Goal: Task Accomplishment & Management: Manage account settings

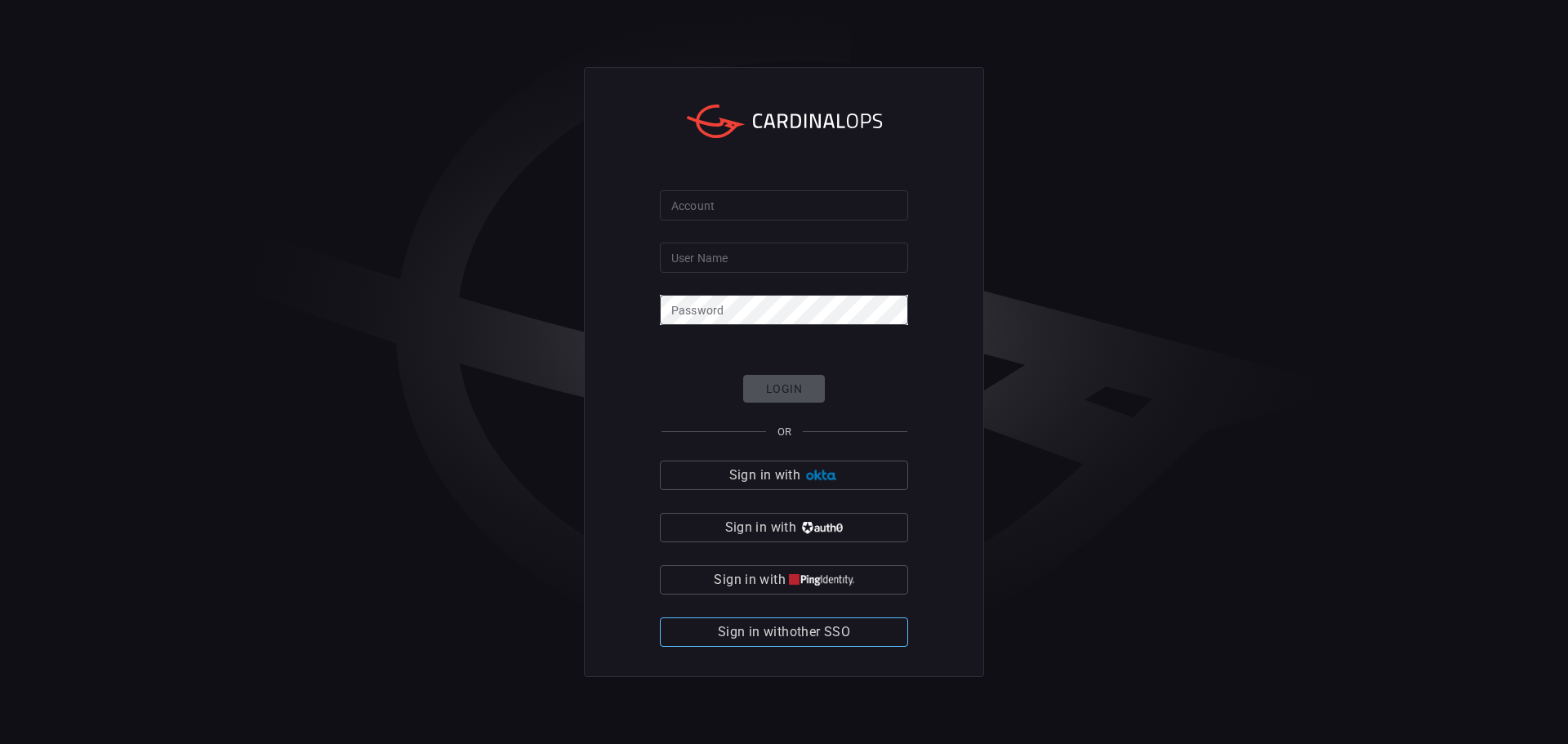
click at [865, 638] on button "Sign in with other SSO" at bounding box center [784, 632] width 248 height 30
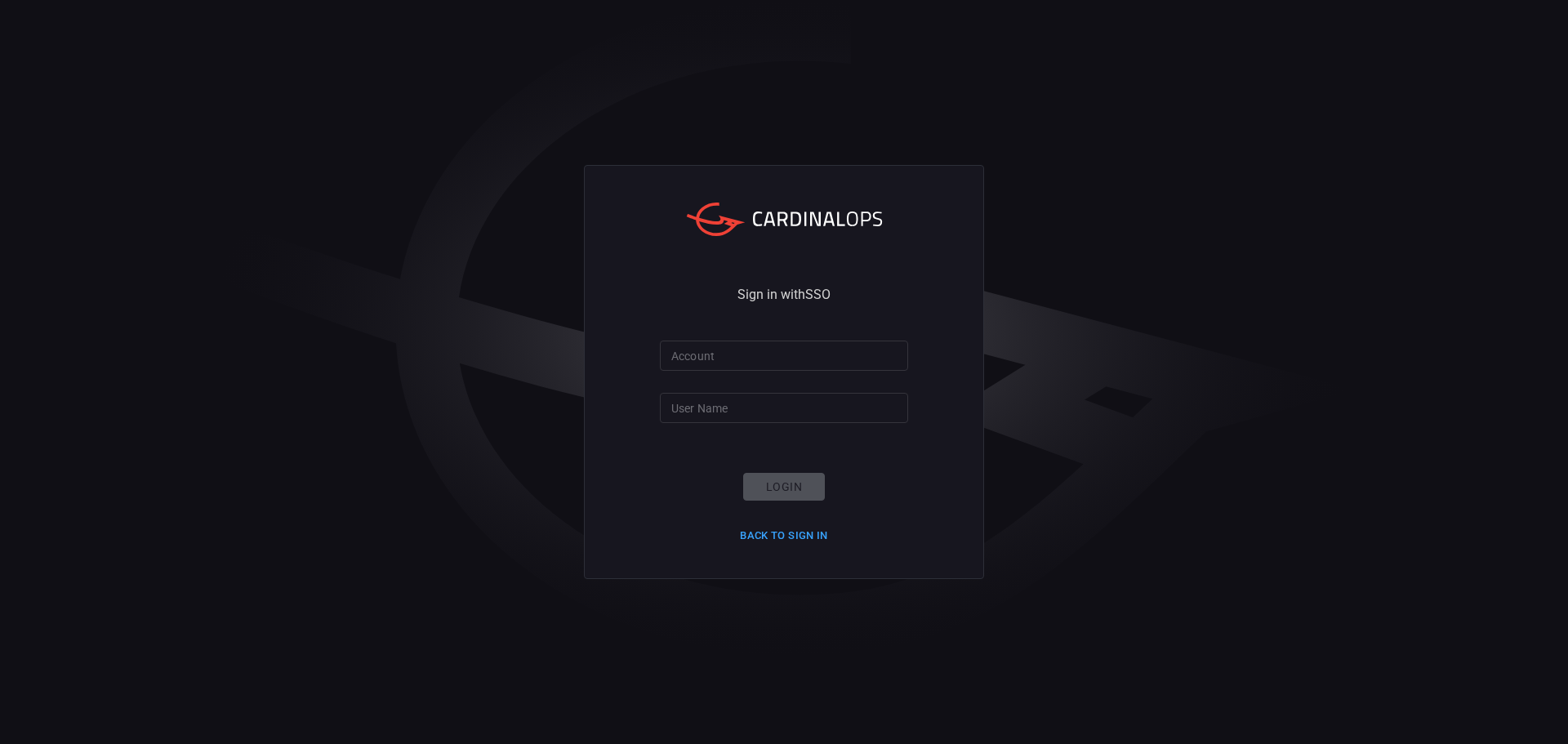
click at [718, 353] on input "Account" at bounding box center [784, 355] width 248 height 30
type input "bakerhughes"
click at [736, 402] on input "User Name" at bounding box center [784, 408] width 248 height 30
type input "[PERSON_NAME].[PERSON_NAME]"
click at [789, 488] on button "Login" at bounding box center [783, 487] width 81 height 29
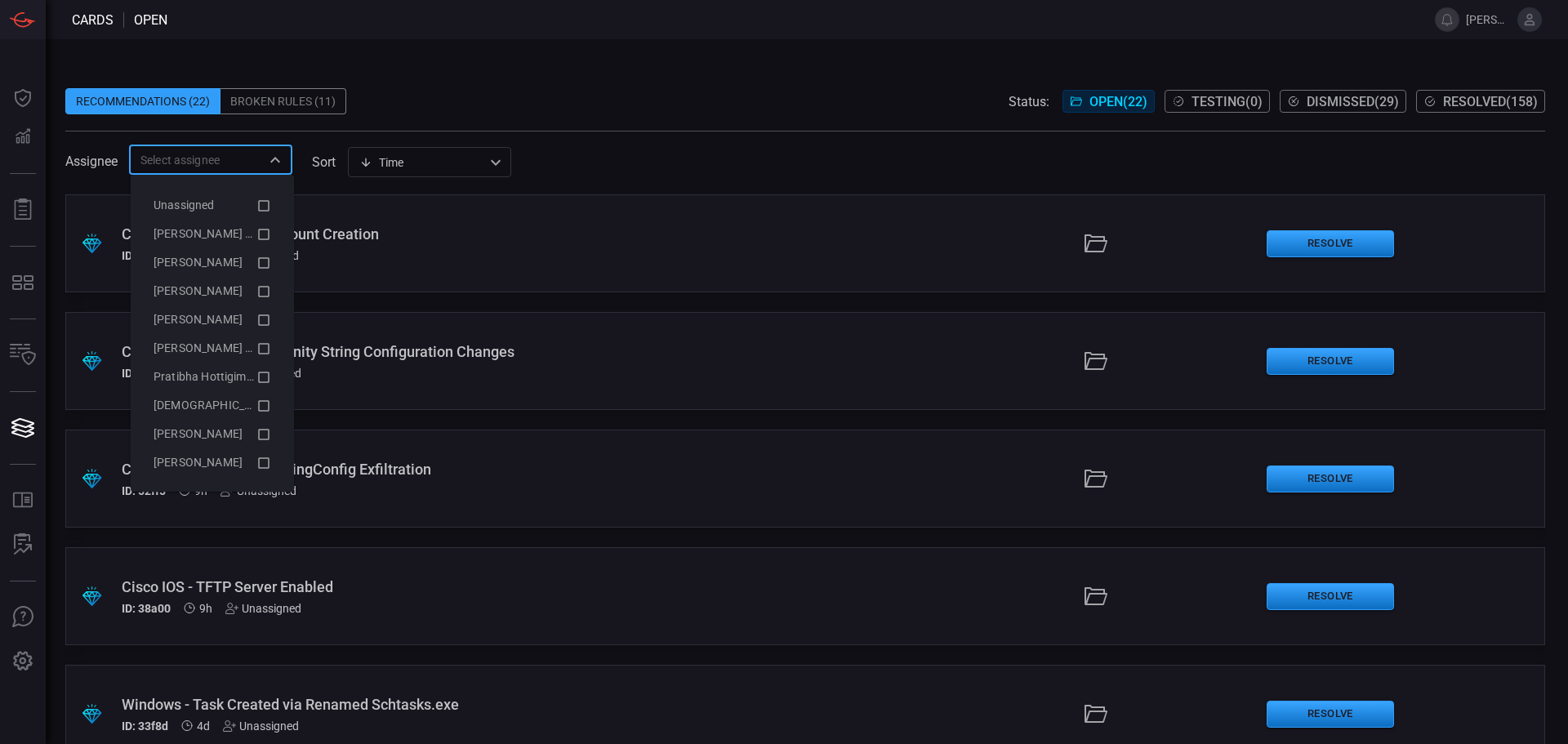
click at [226, 169] on input "text" at bounding box center [197, 159] width 127 height 21
click at [238, 289] on span "[PERSON_NAME]" at bounding box center [198, 291] width 89 height 13
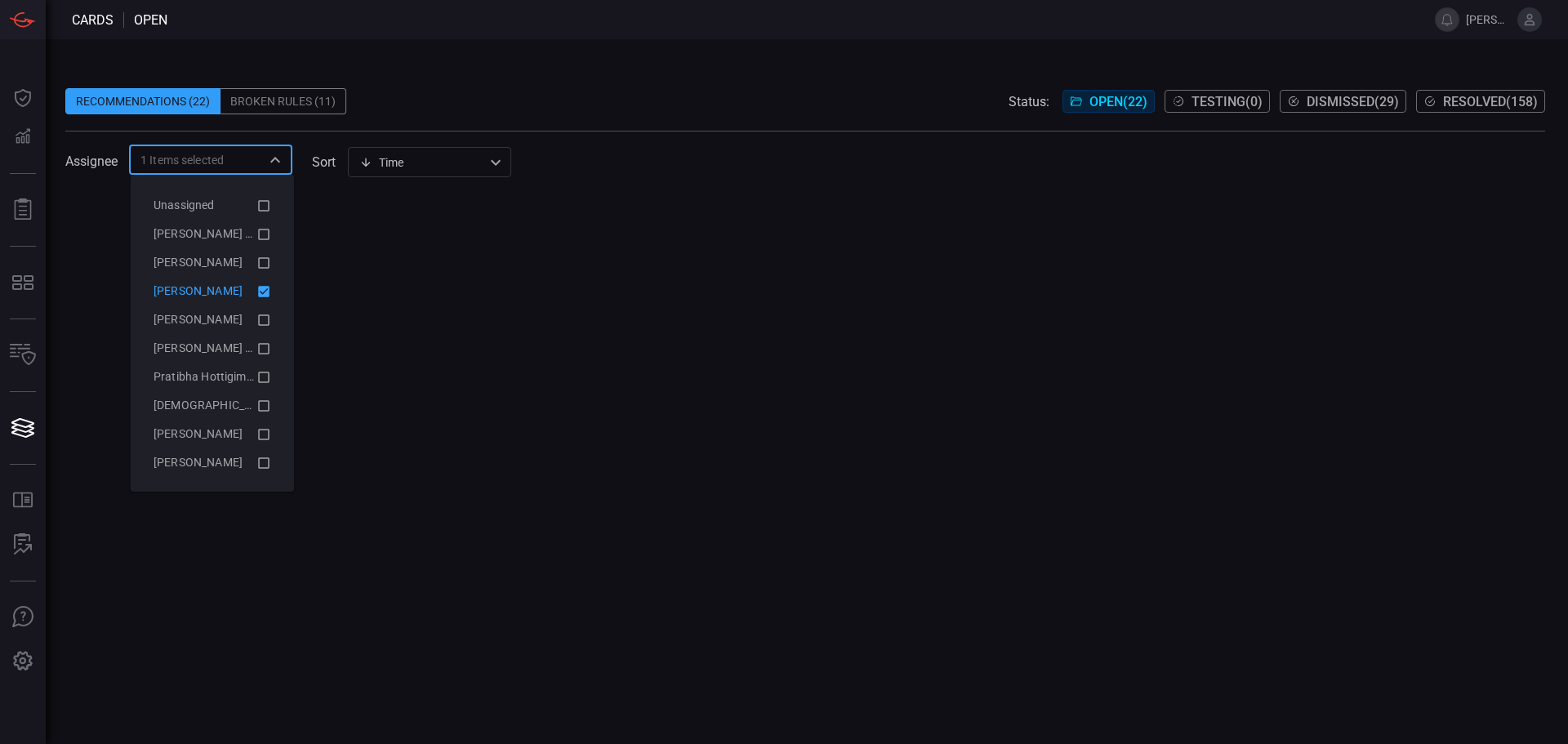
click at [238, 289] on span "[PERSON_NAME]" at bounding box center [198, 291] width 89 height 13
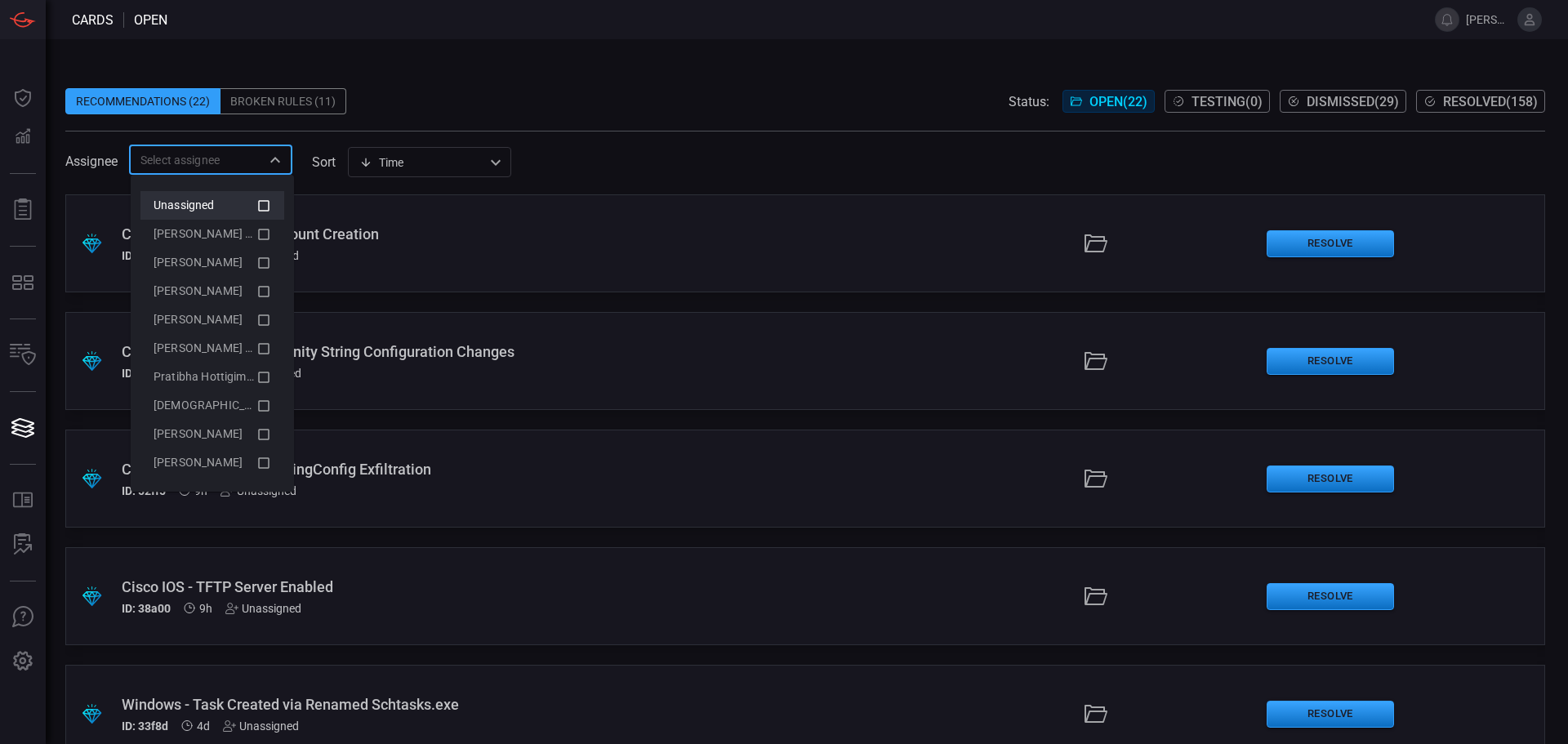
click at [256, 207] on icon at bounding box center [264, 206] width 15 height 20
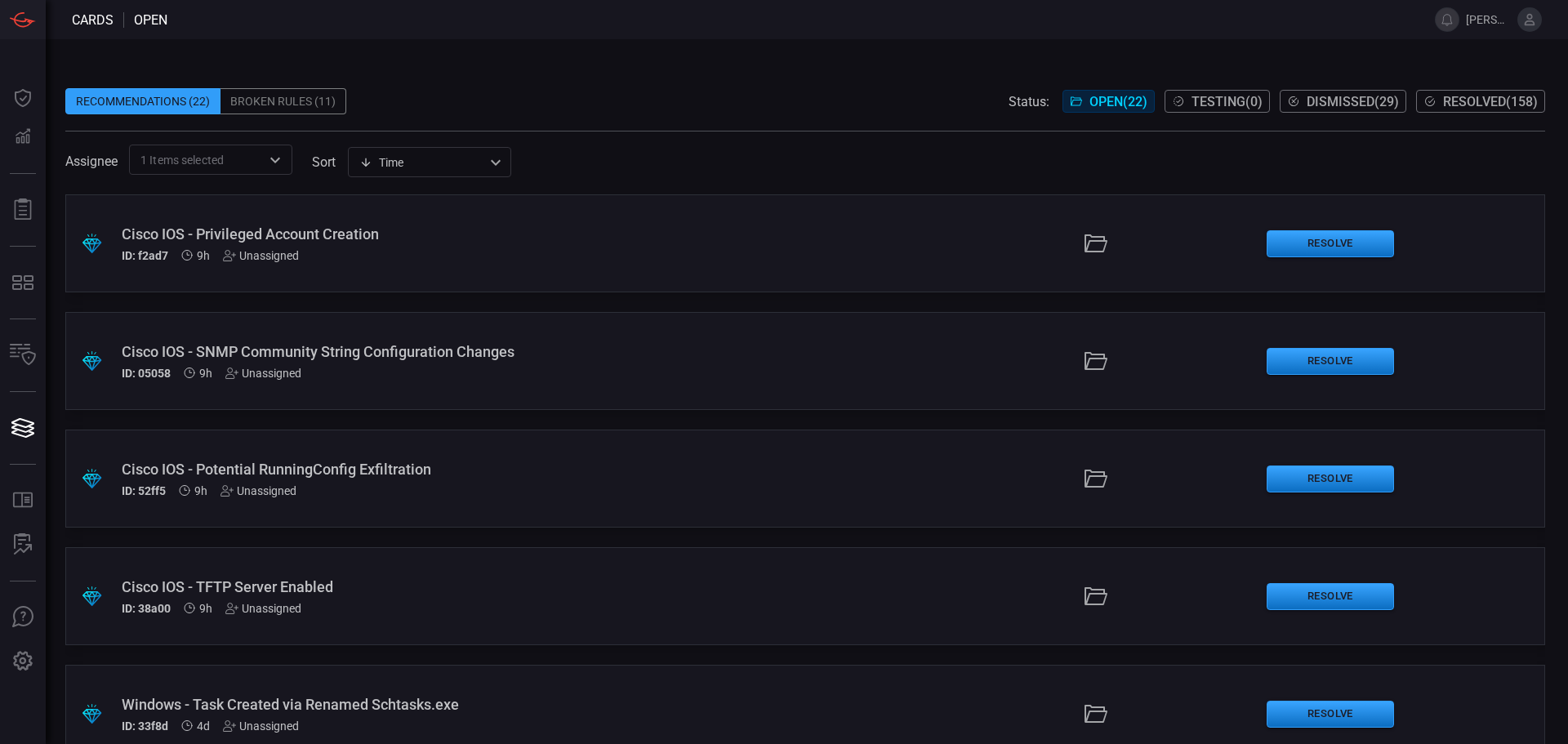
click at [759, 166] on div "Assignee 1 Items selected ​ sort Time visibleUpdateTime ​" at bounding box center [805, 159] width 1480 height 30
click at [280, 170] on button "Open" at bounding box center [275, 160] width 23 height 23
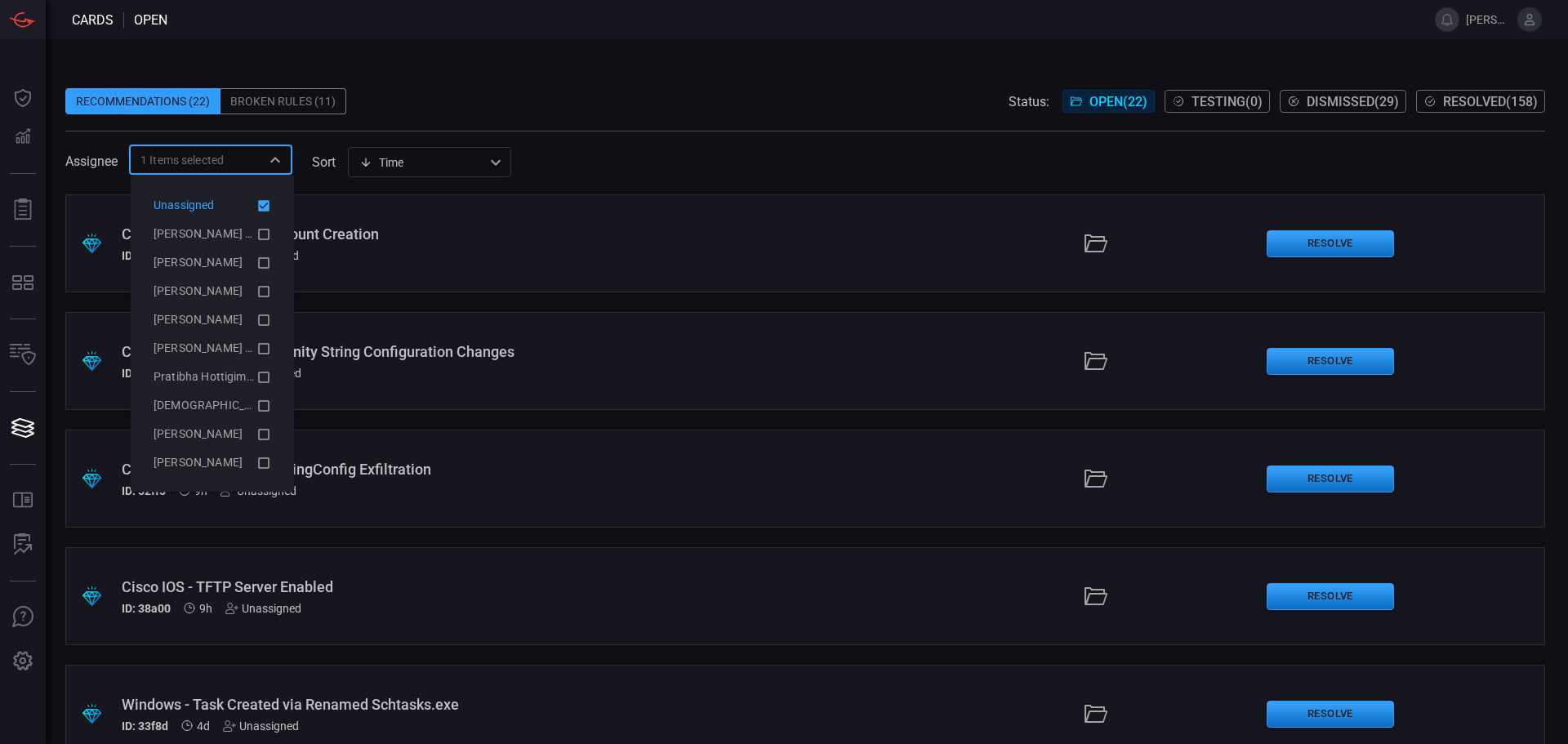
click at [258, 203] on icon at bounding box center [264, 206] width 12 height 12
click at [258, 229] on icon at bounding box center [264, 234] width 12 height 12
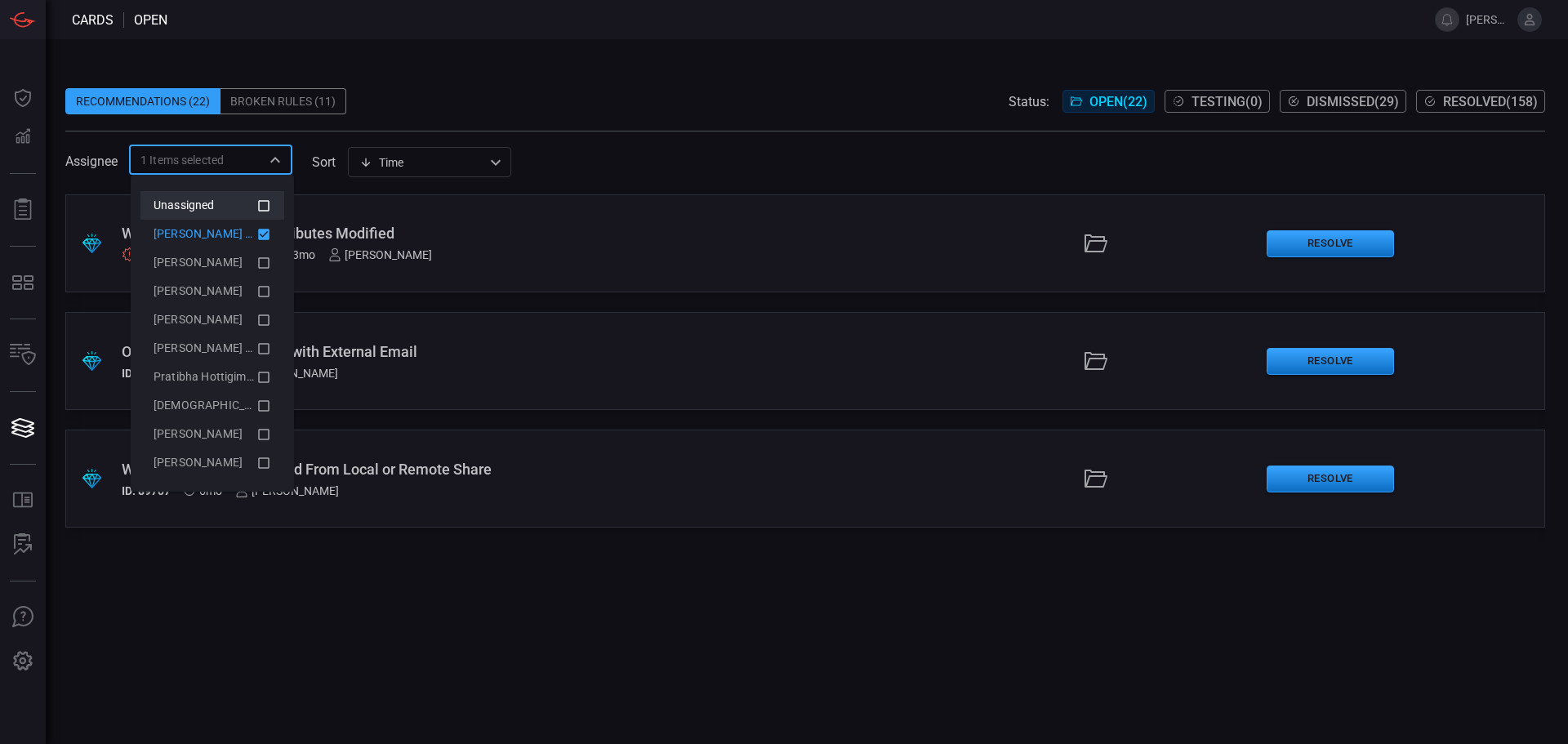
click at [258, 229] on icon at bounding box center [264, 234] width 12 height 12
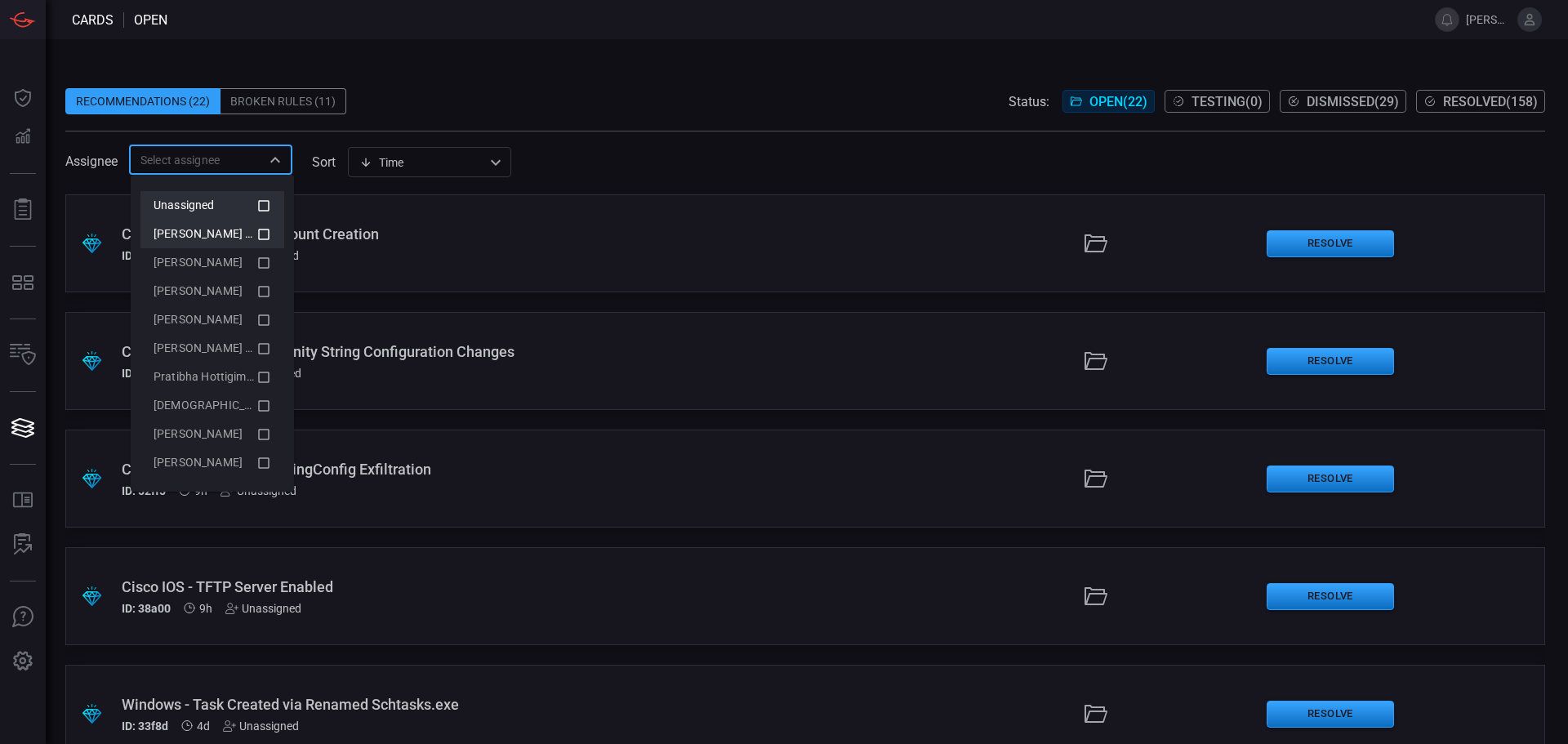
click at [855, 154] on div "Assignee ​ sort Time visibleUpdateTime ​" at bounding box center [805, 159] width 1480 height 30
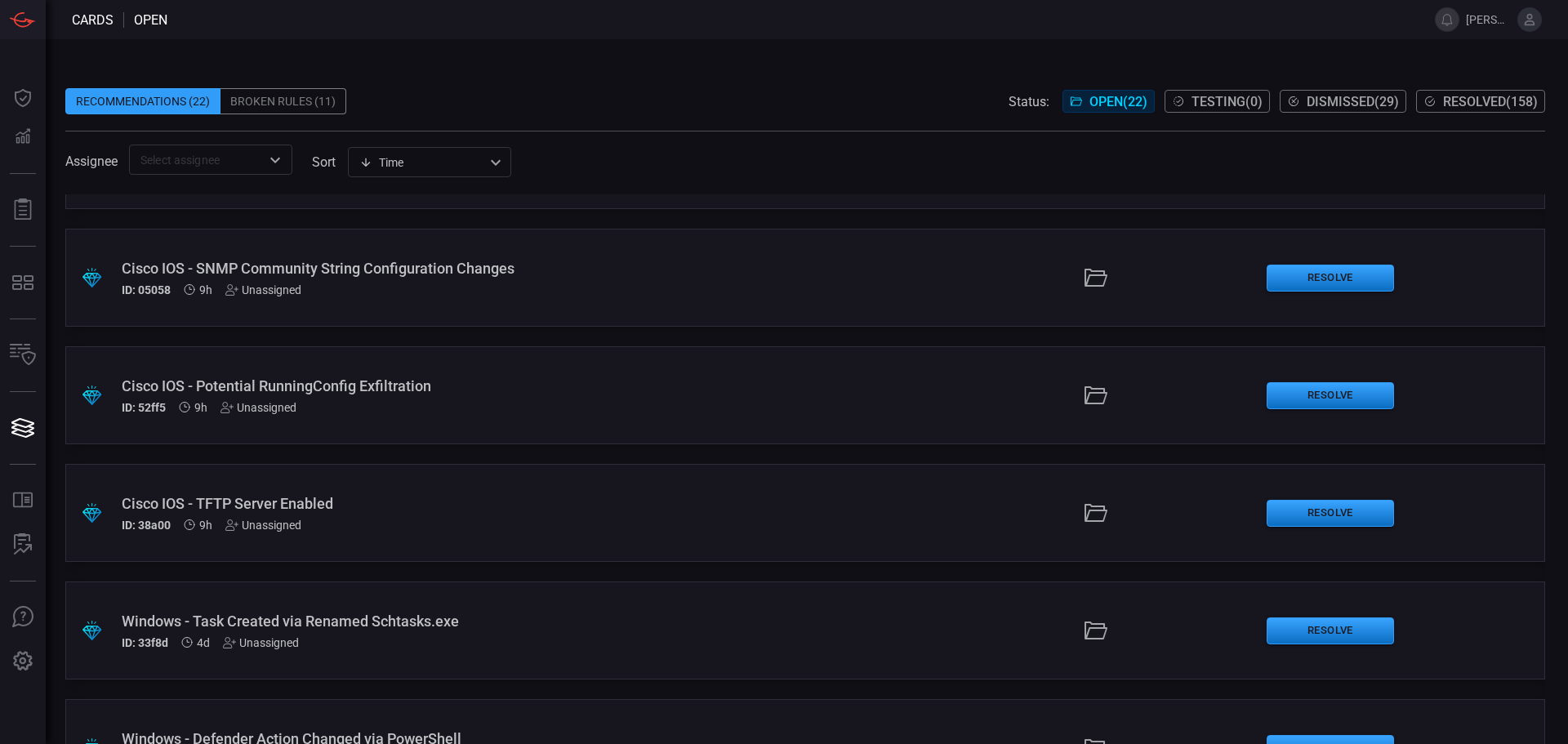
scroll to position [81, 0]
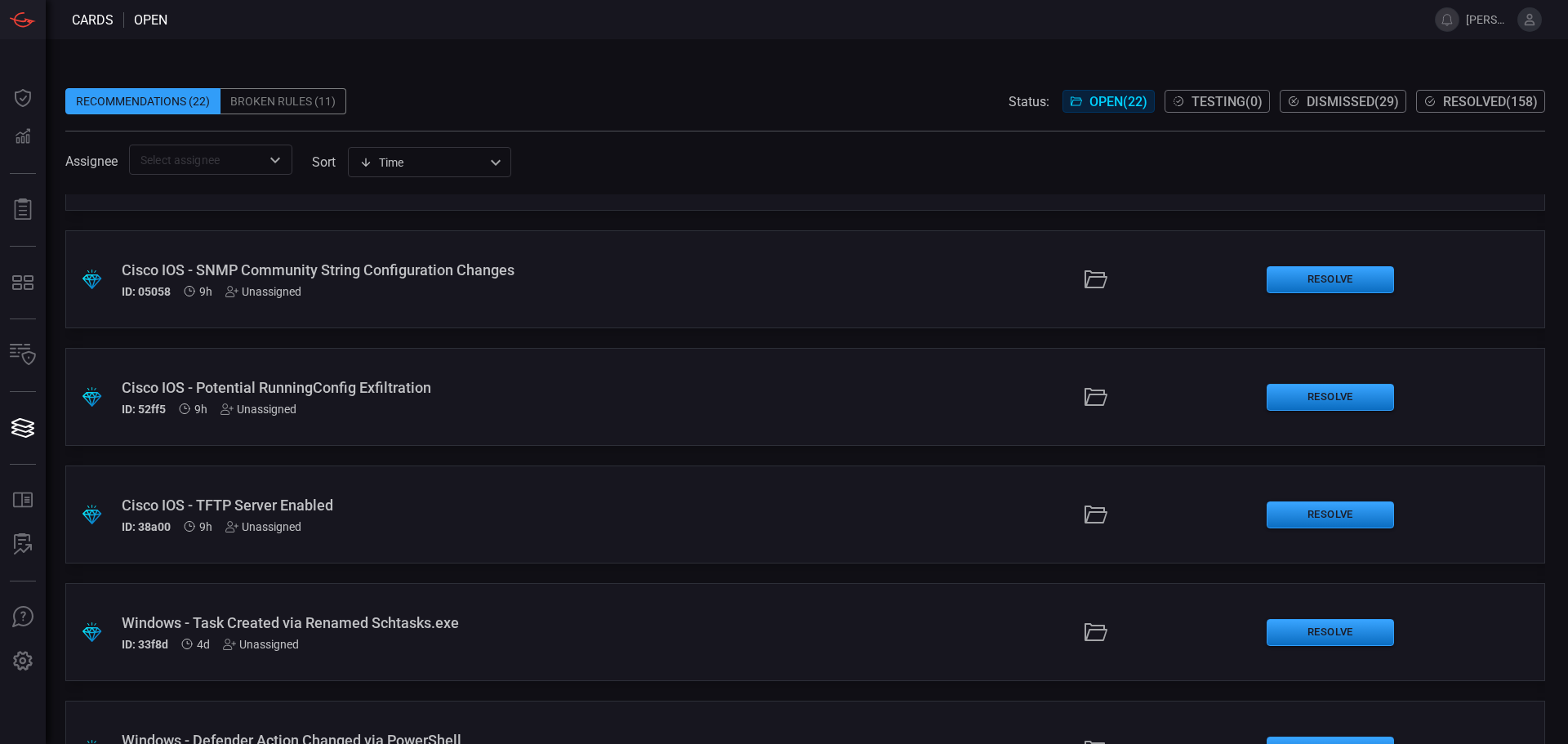
click at [422, 501] on div "Cisco IOS - TFTP Server Enabled" at bounding box center [380, 505] width 519 height 17
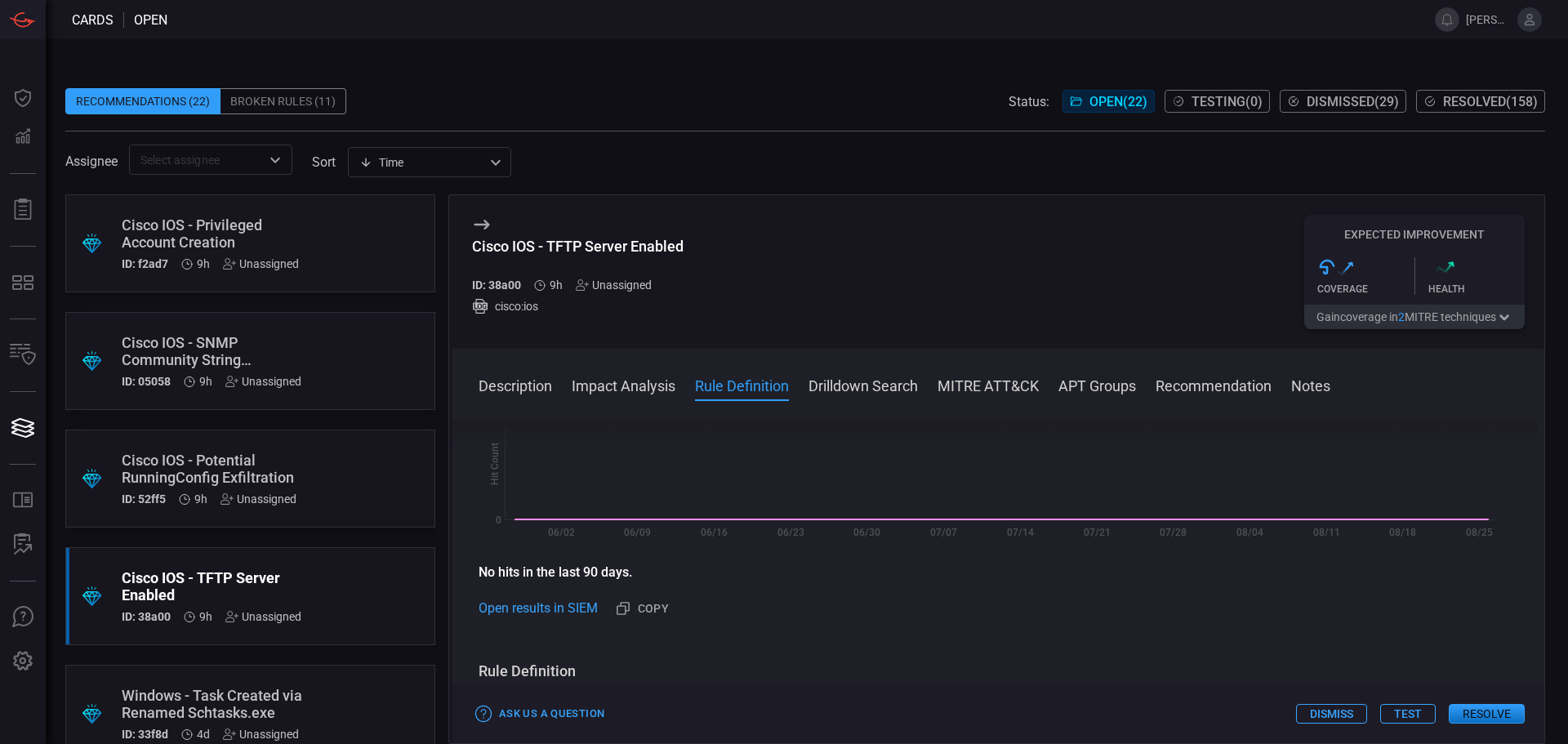
click at [369, 230] on div ".suggested_cards_icon{fill:url(#suggested_cards_icon);} Cisco IOS - Privileged …" at bounding box center [250, 243] width 370 height 98
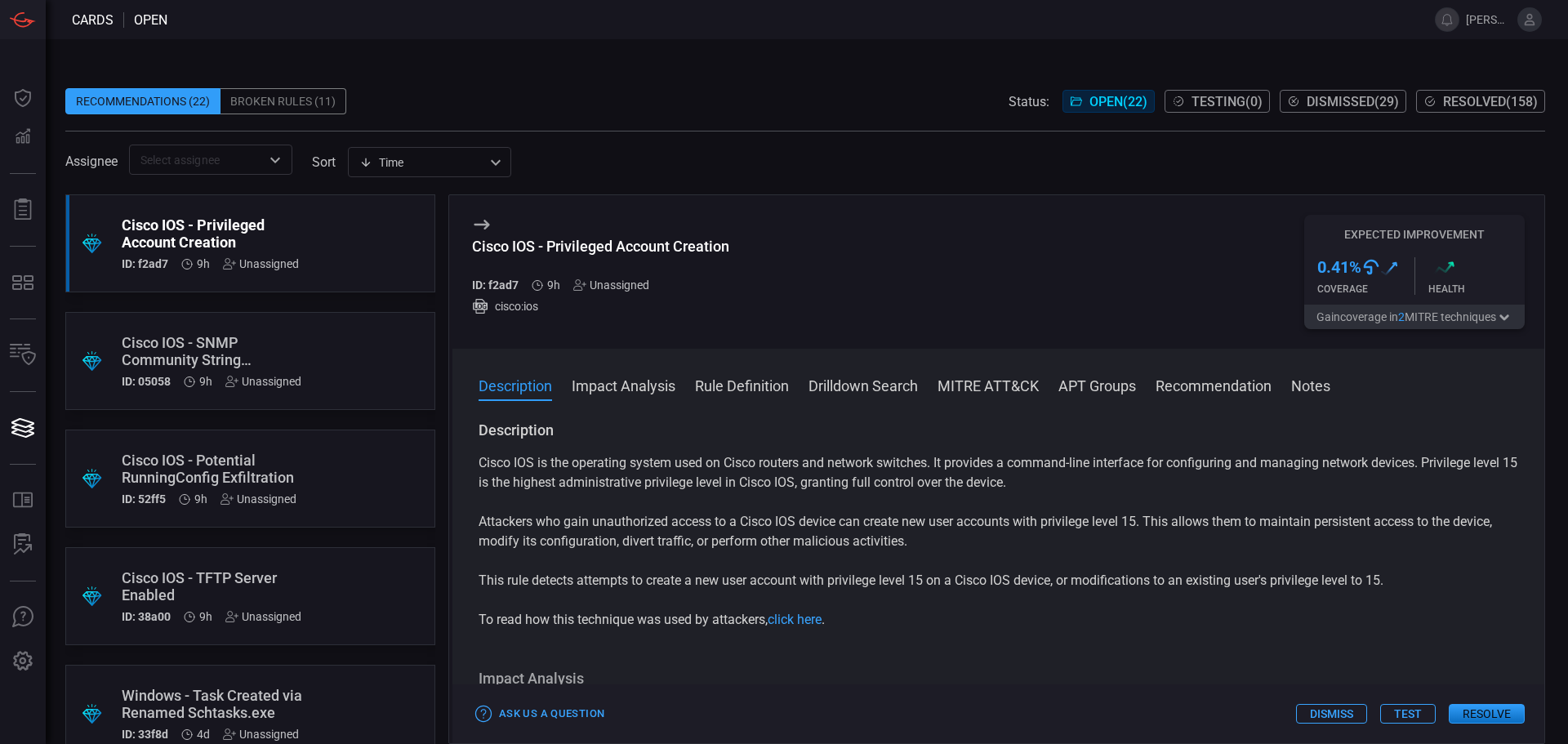
click at [625, 288] on div "Unassigned" at bounding box center [611, 285] width 76 height 13
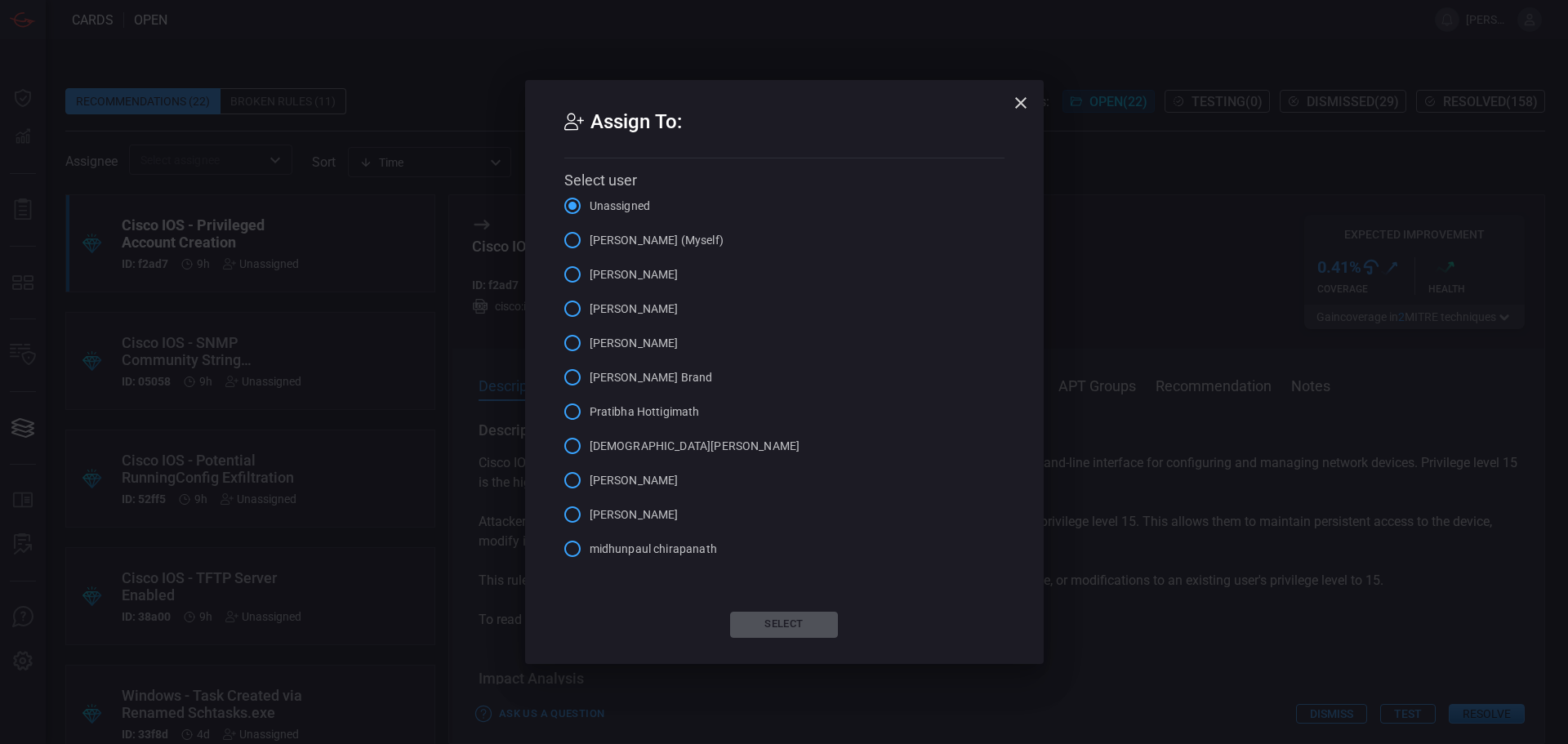
click at [598, 308] on span "[PERSON_NAME]" at bounding box center [634, 309] width 89 height 17
click at [589, 308] on input "[PERSON_NAME]" at bounding box center [573, 309] width 35 height 35
click at [804, 632] on button "Select" at bounding box center [783, 625] width 108 height 26
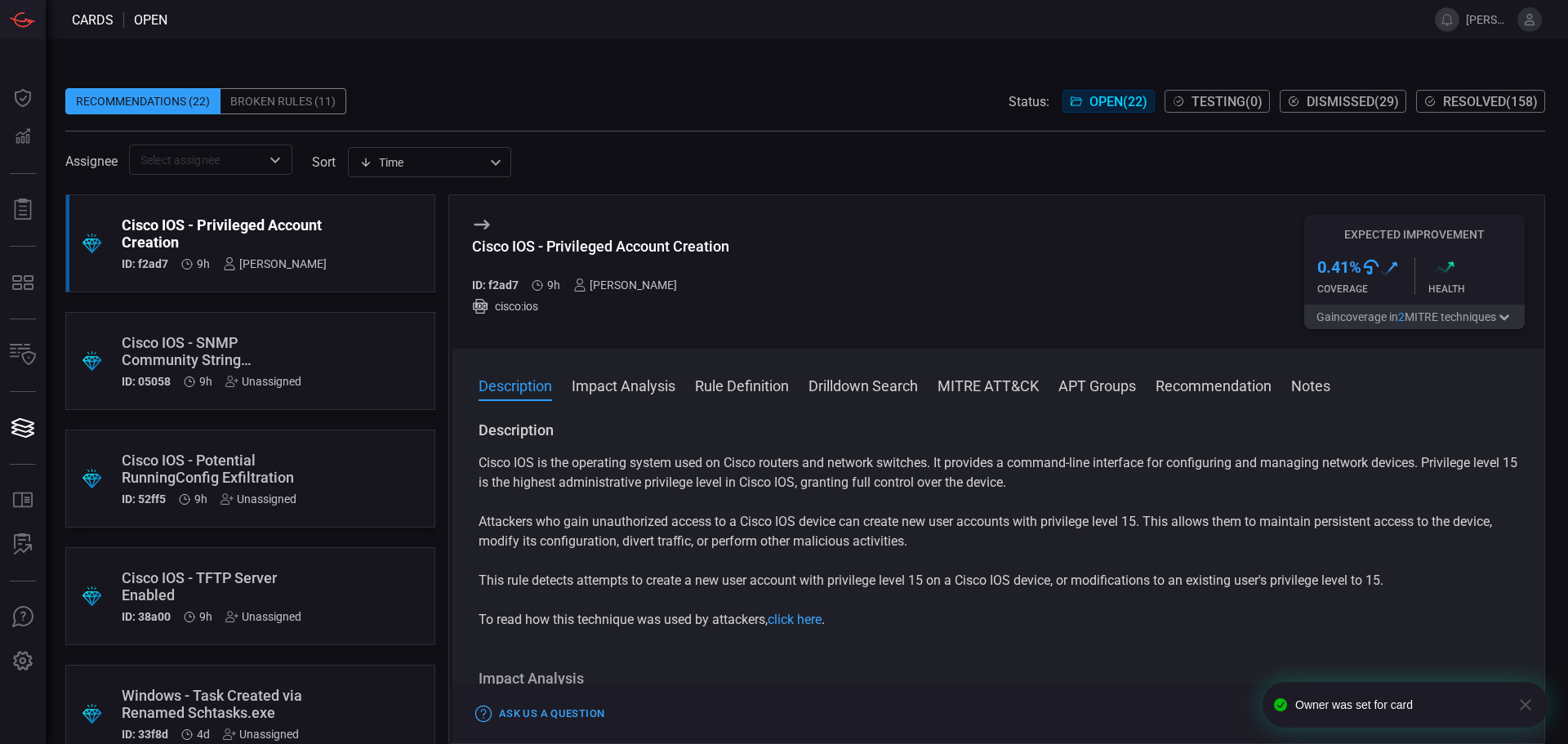
click at [371, 354] on div ".suggested_cards_icon{fill:url(#suggested_cards_icon);} Cisco IOS - SNMP Commun…" at bounding box center [250, 361] width 370 height 98
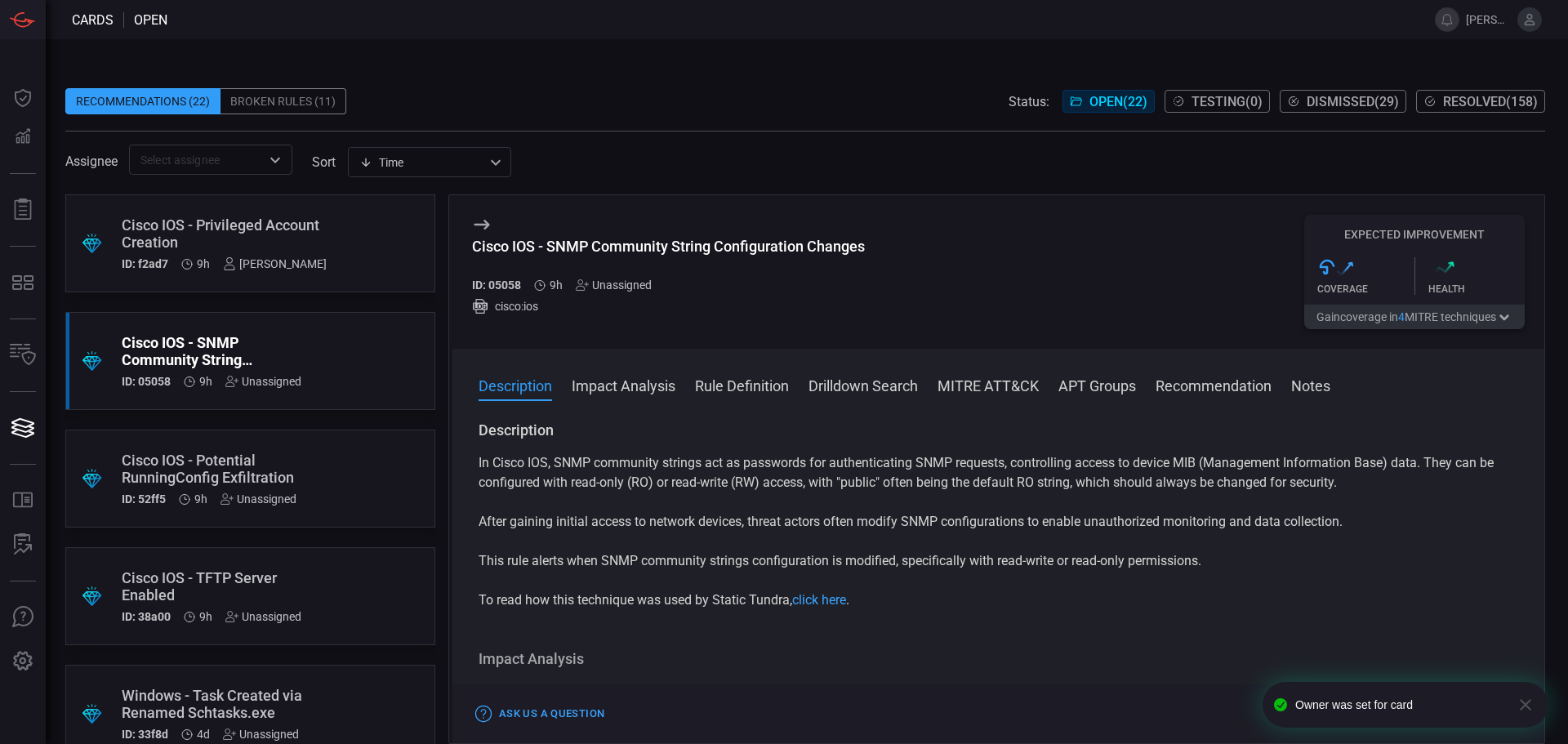
click at [319, 471] on div ".suggested_cards_icon{fill:url(#suggested_cards_icon);} Cisco IOS - Potential R…" at bounding box center [250, 478] width 370 height 98
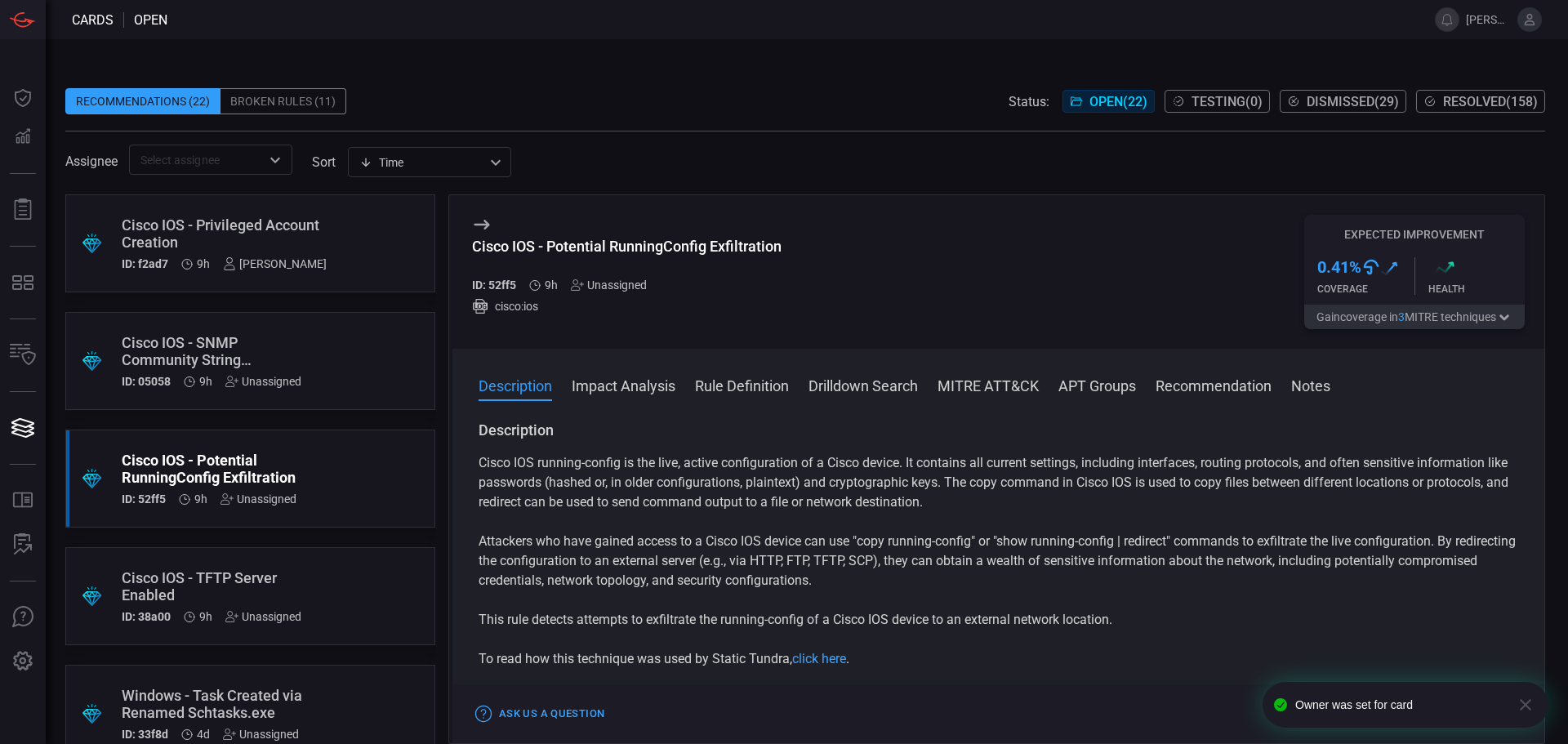
click at [627, 289] on div "Unassigned" at bounding box center [609, 285] width 76 height 13
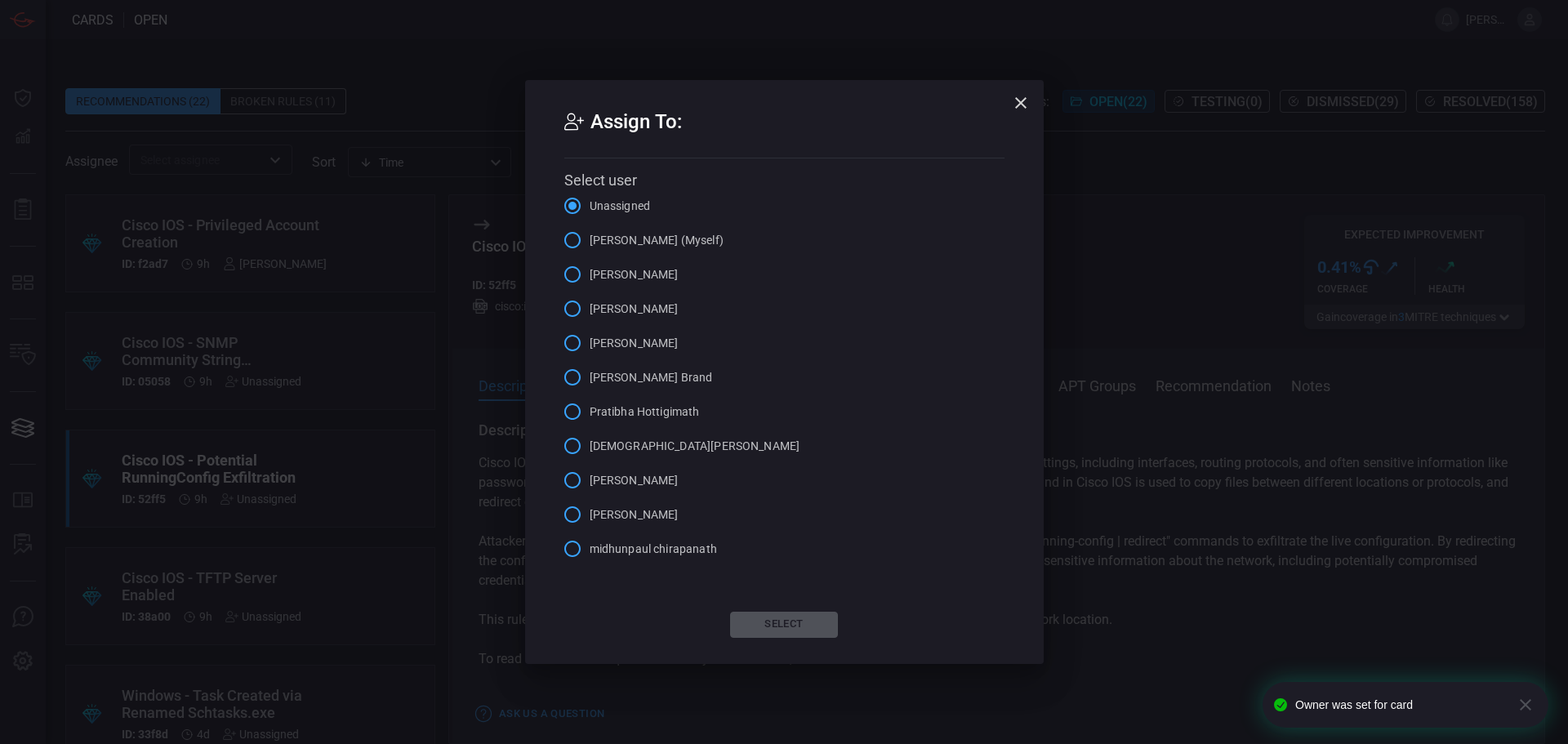
click at [635, 312] on span "[PERSON_NAME]" at bounding box center [634, 309] width 89 height 17
click at [589, 312] on input "[PERSON_NAME]" at bounding box center [573, 309] width 35 height 35
click at [811, 638] on button "Select" at bounding box center [783, 625] width 108 height 26
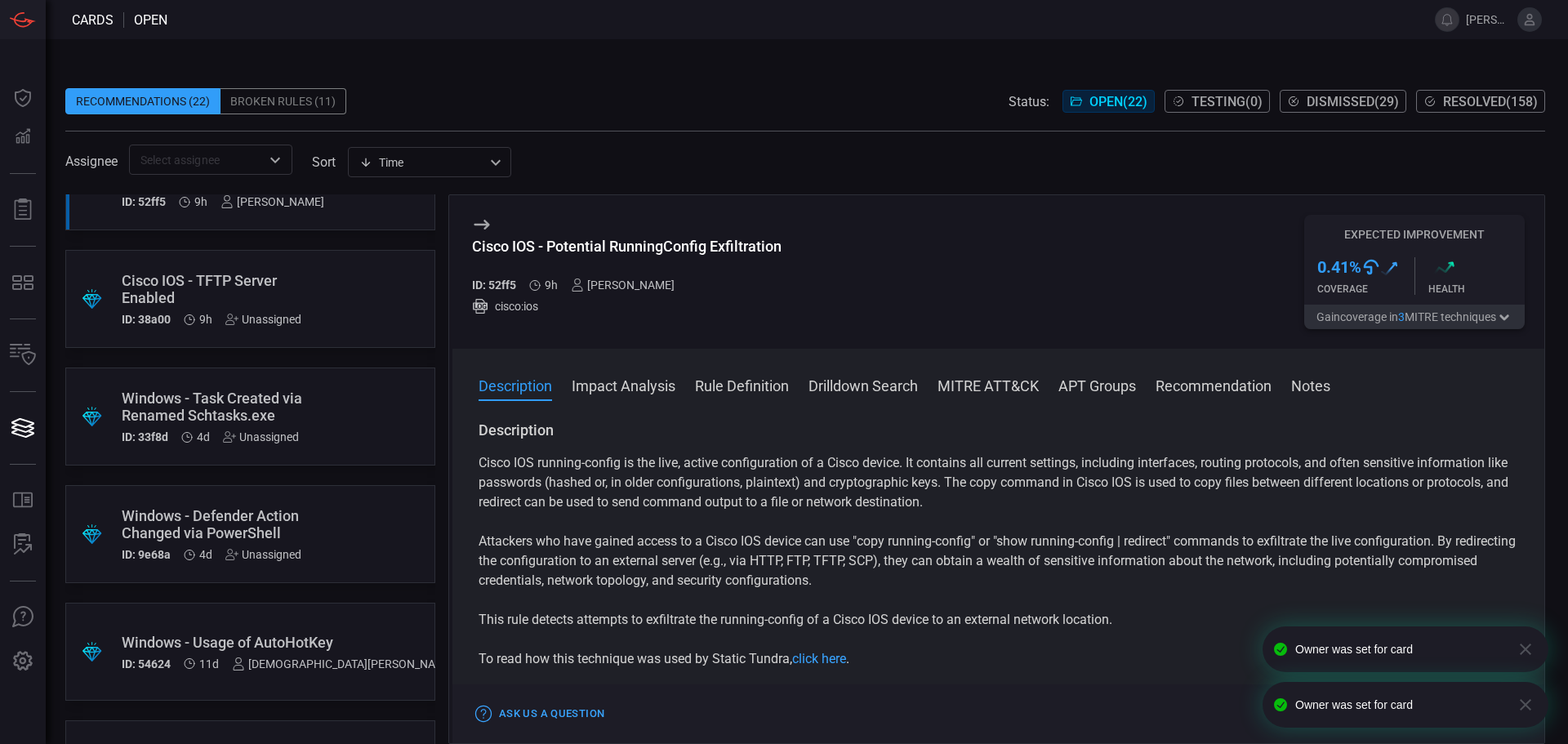
scroll to position [326, 0]
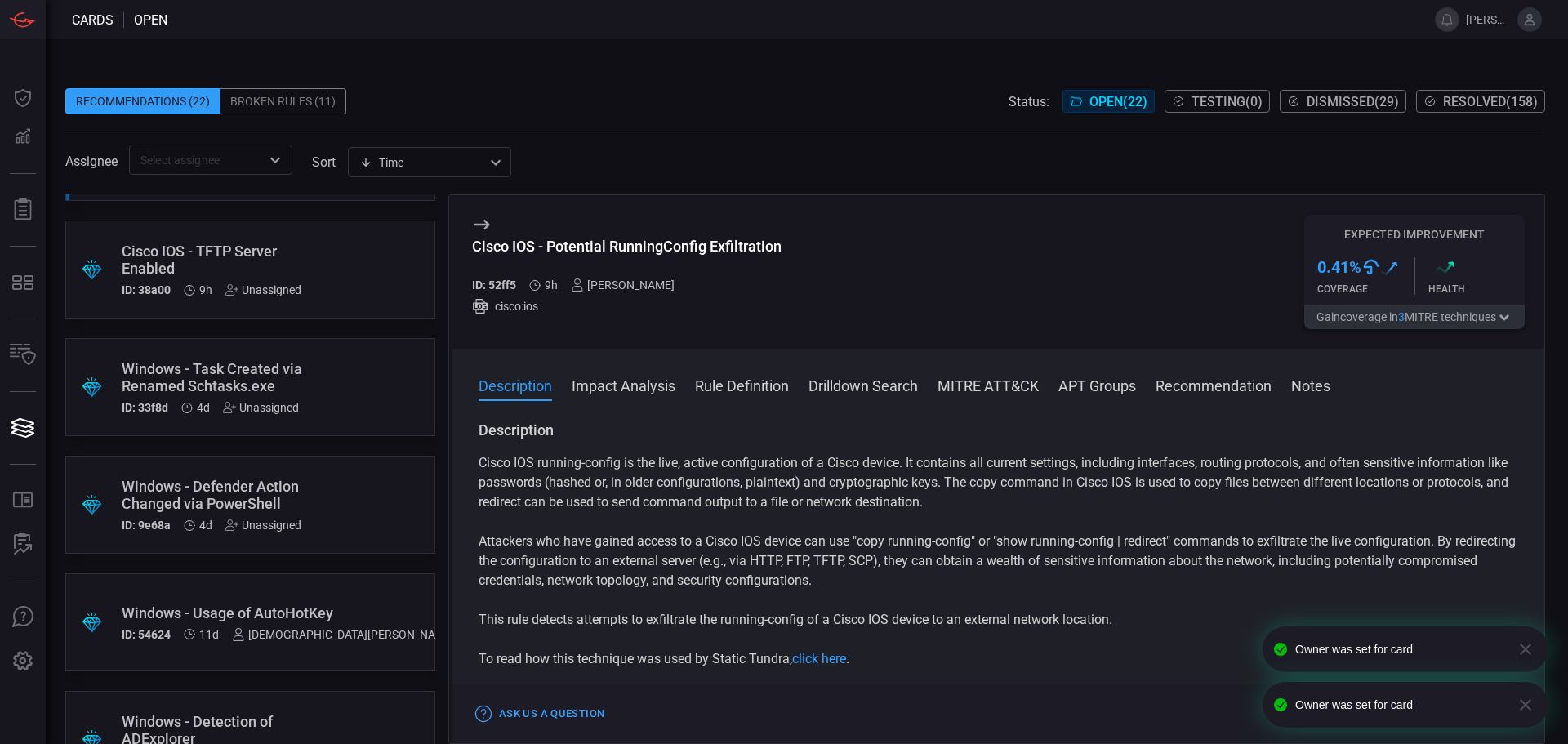
click at [366, 377] on div ".suggested_cards_icon{fill:url(#suggested_cards_icon);} Windows - Task Created …" at bounding box center [250, 386] width 370 height 98
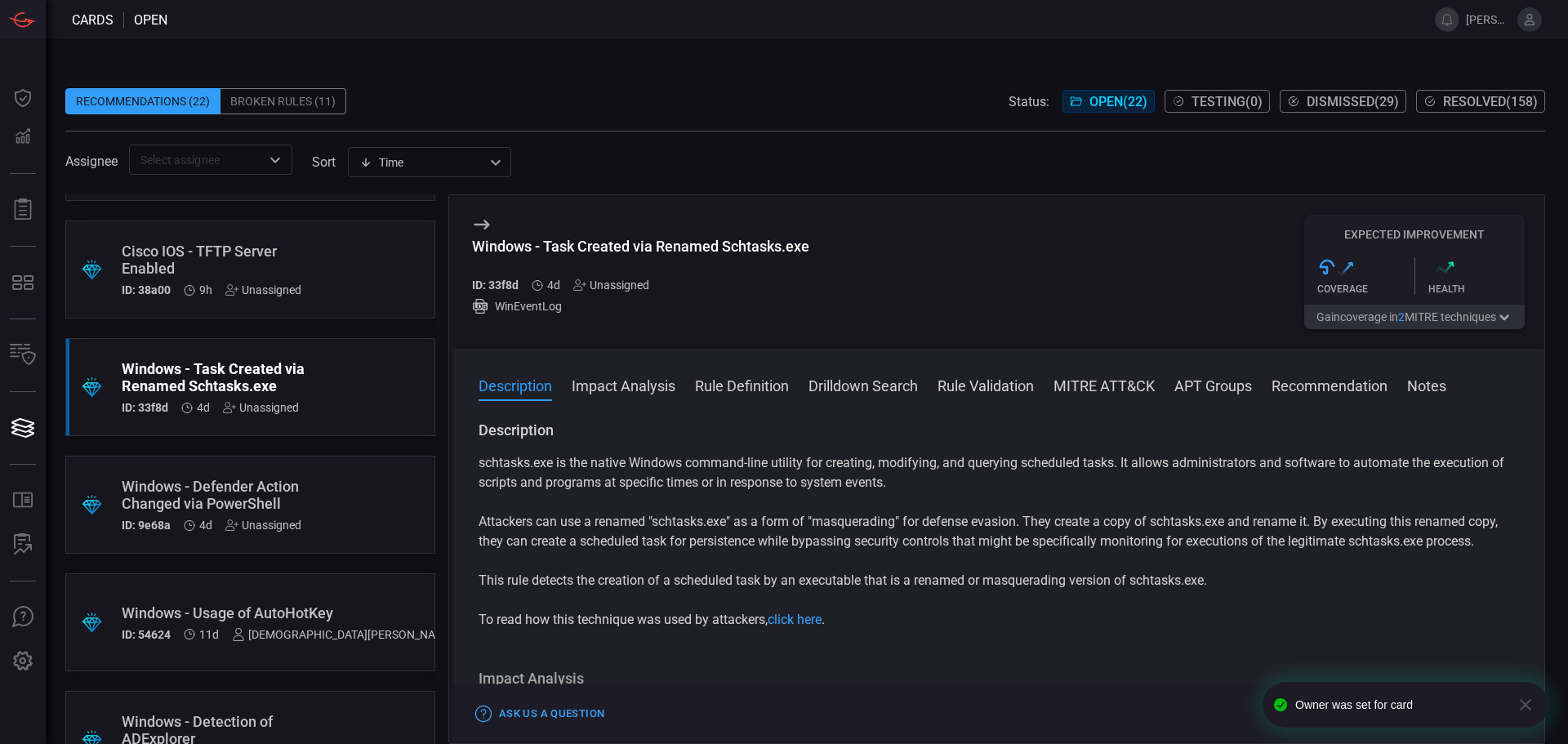
click at [345, 501] on div ".suggested_cards_icon{fill:url(#suggested_cards_icon);} Windows - Defender Acti…" at bounding box center [250, 504] width 370 height 98
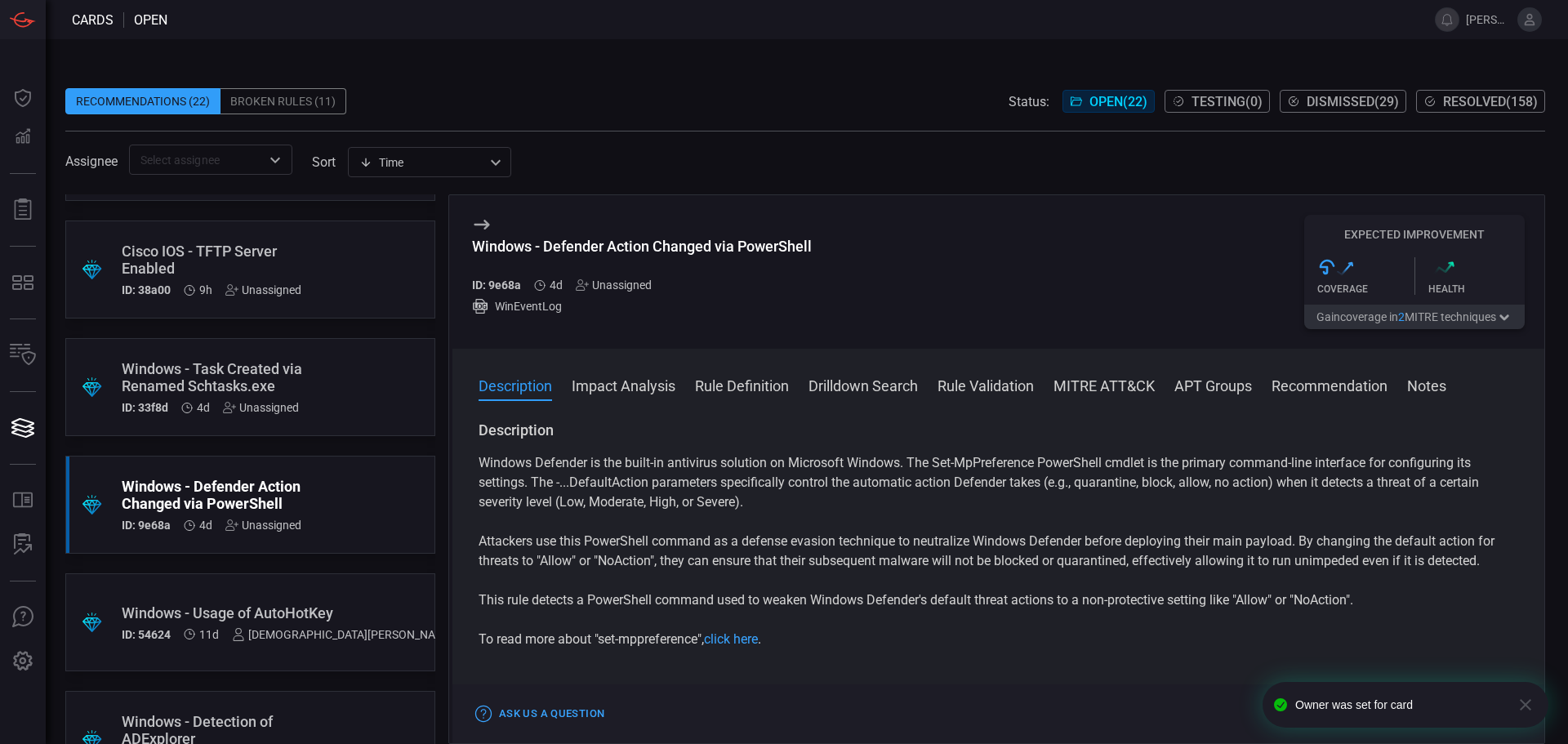
click at [622, 280] on div "Unassigned" at bounding box center [614, 285] width 76 height 13
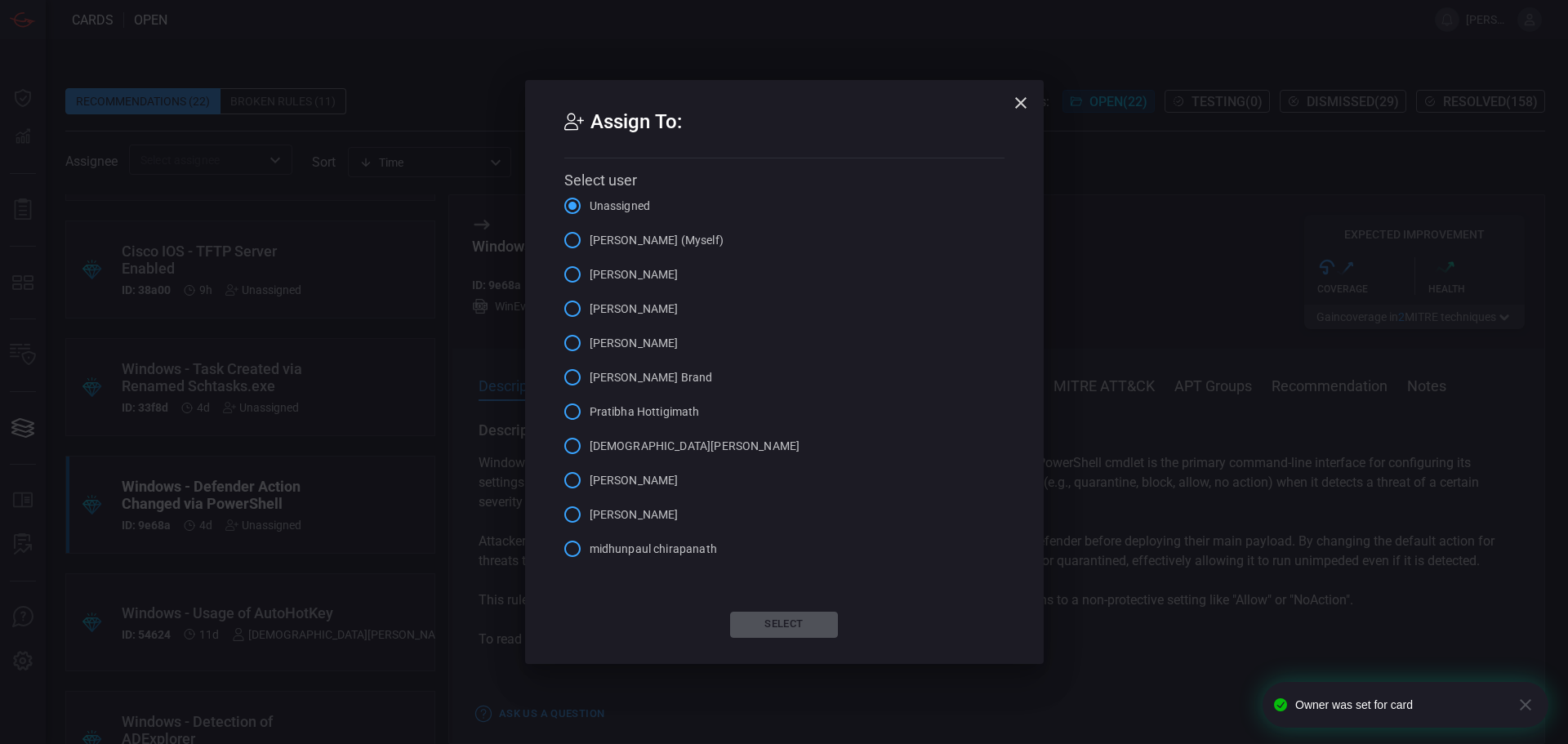
click at [621, 302] on span "[PERSON_NAME]" at bounding box center [634, 309] width 89 height 17
click at [589, 302] on input "[PERSON_NAME]" at bounding box center [573, 309] width 35 height 35
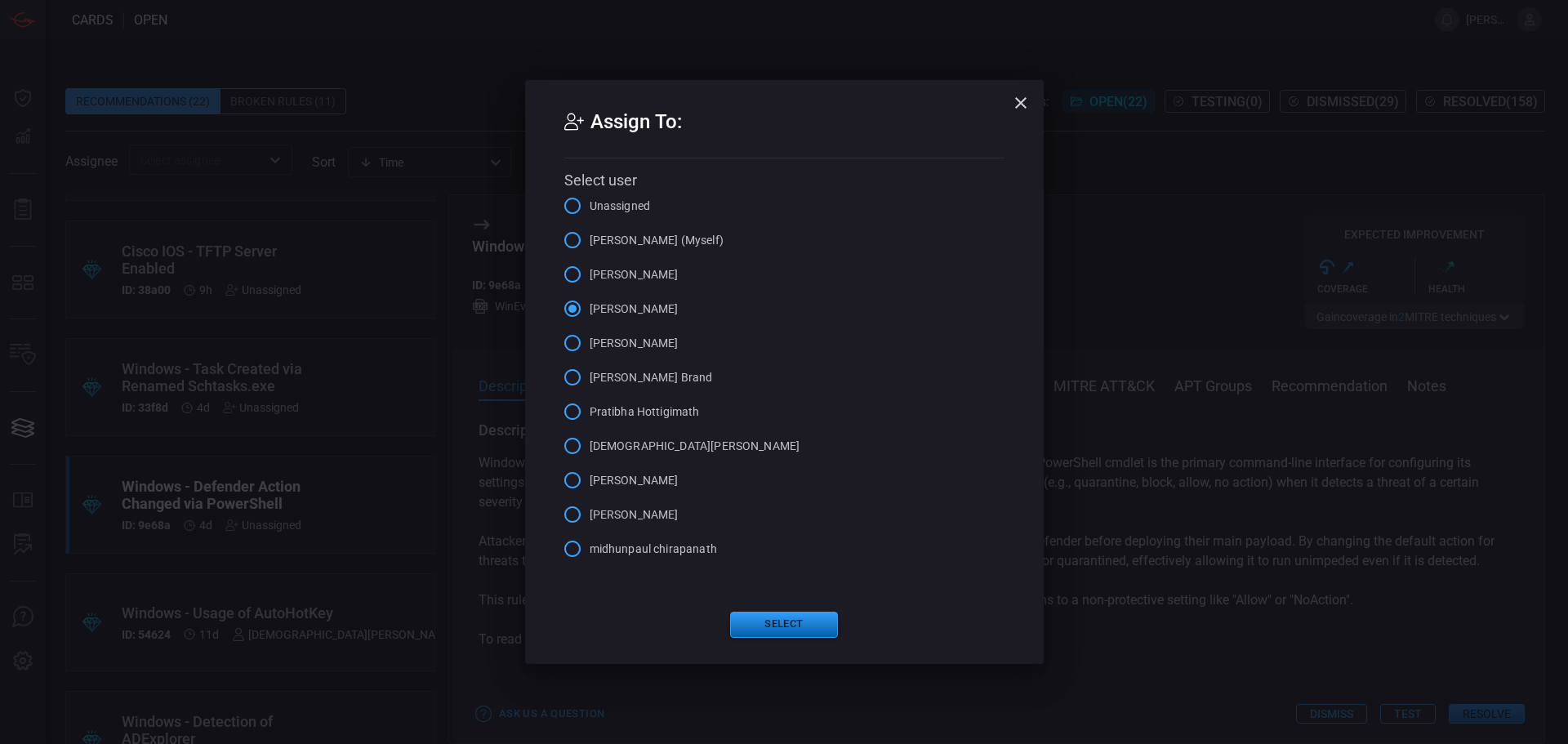
click at [804, 621] on button "Select" at bounding box center [783, 625] width 108 height 26
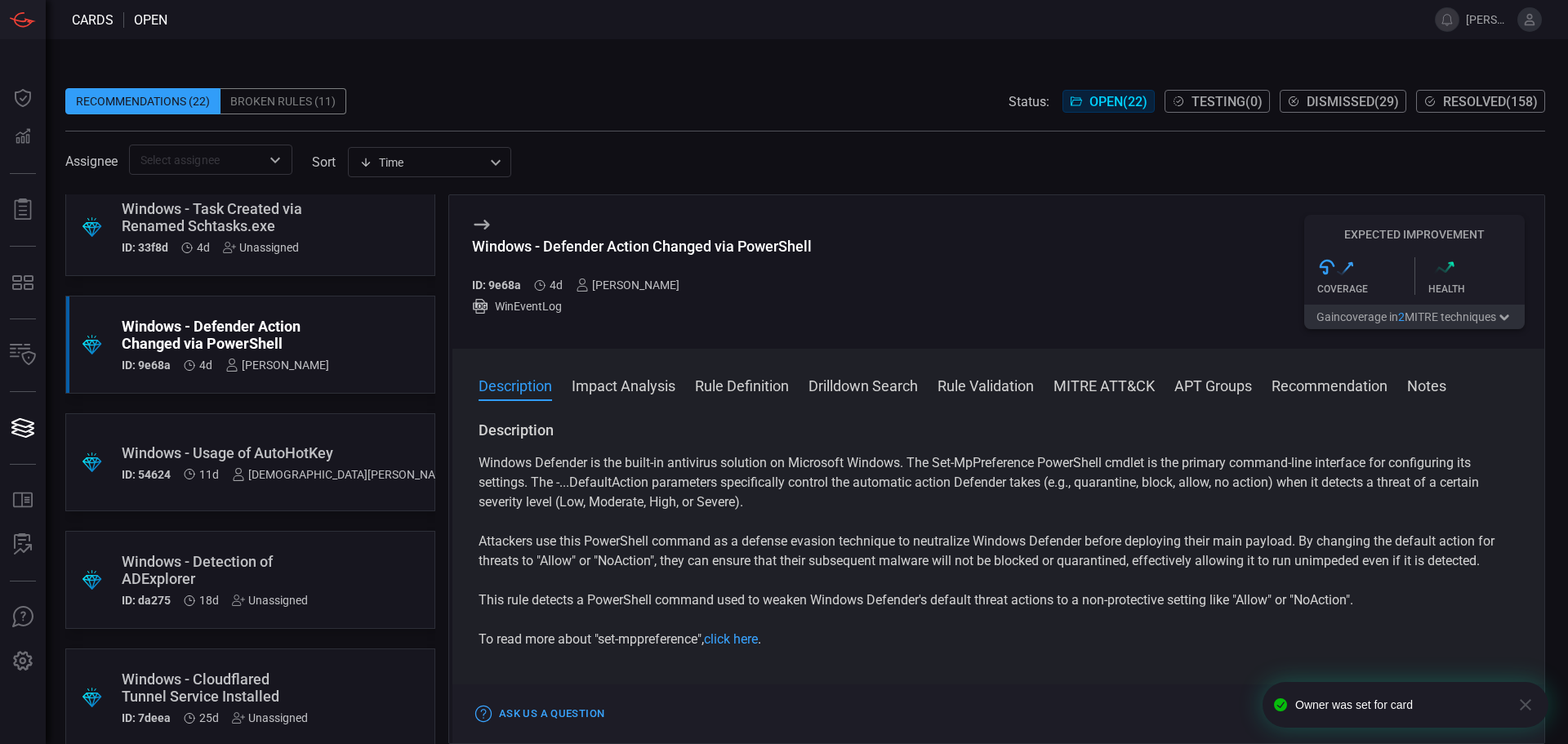
scroll to position [490, 0]
click at [345, 566] on div ".suggested_cards_icon{fill:url(#suggested_cards_icon);} Windows - Detection of …" at bounding box center [250, 576] width 370 height 98
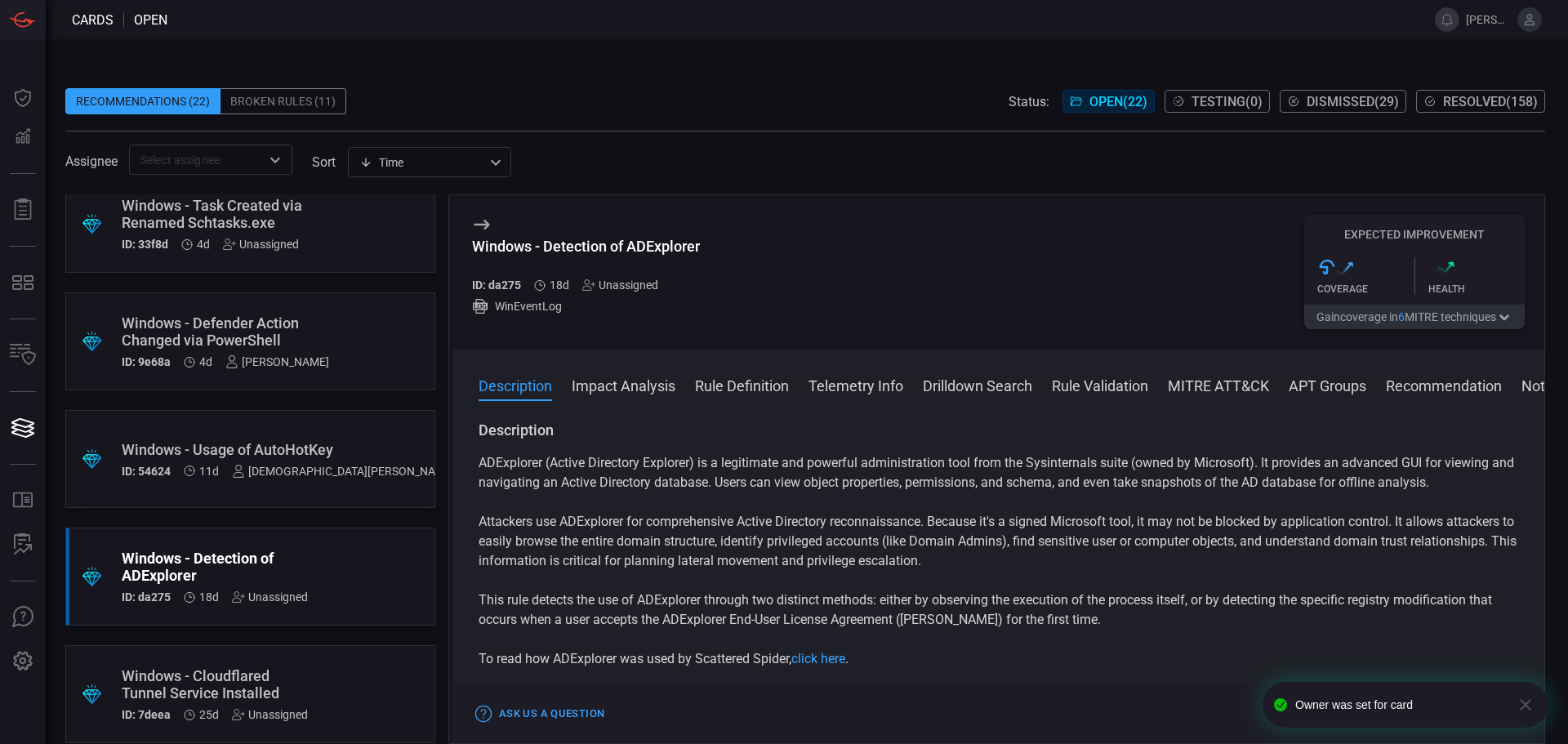
click at [634, 279] on div "Unassigned" at bounding box center [620, 285] width 76 height 13
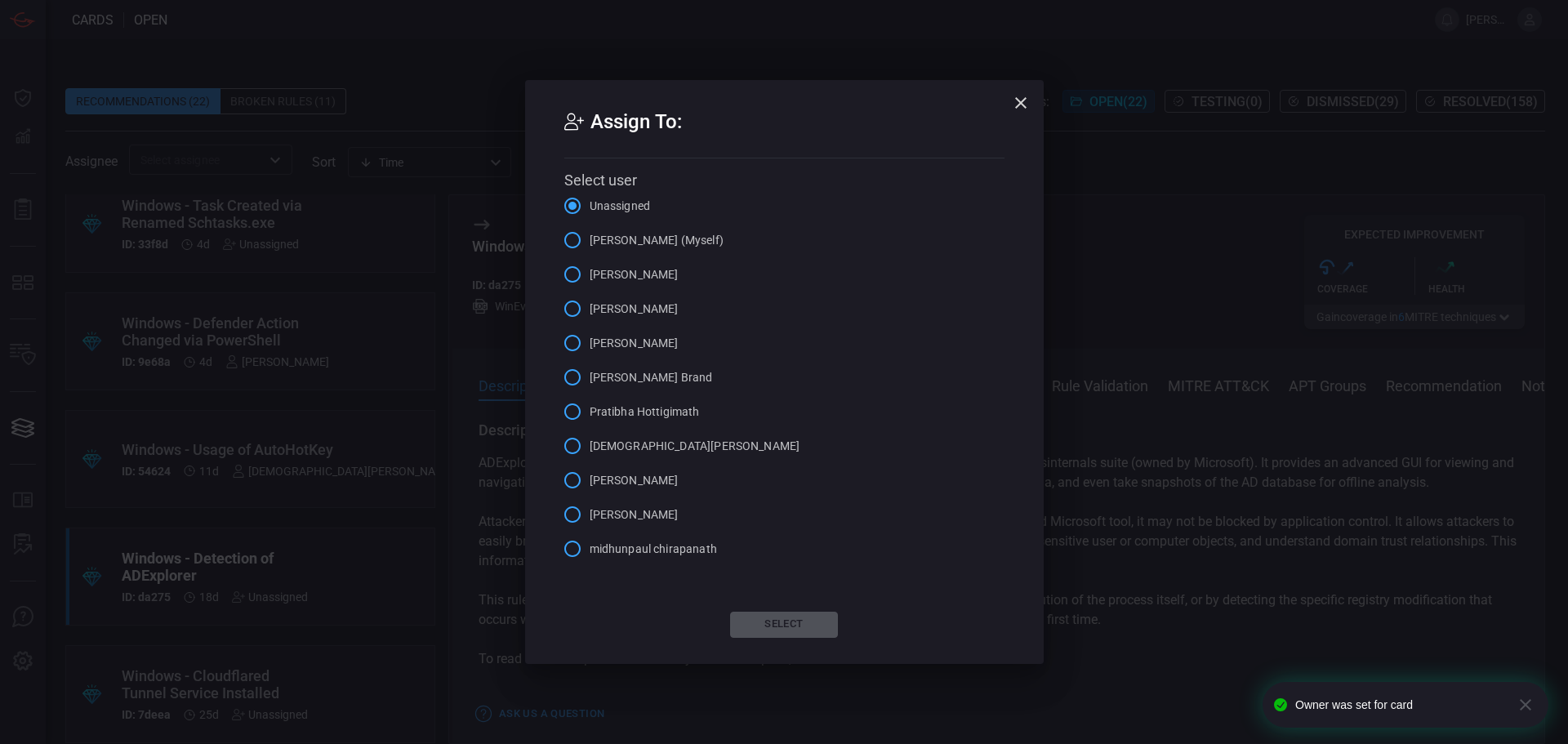
click at [635, 312] on span "[PERSON_NAME]" at bounding box center [634, 309] width 89 height 17
click at [589, 312] on input "[PERSON_NAME]" at bounding box center [573, 309] width 35 height 35
click at [770, 622] on button "Select" at bounding box center [783, 625] width 108 height 26
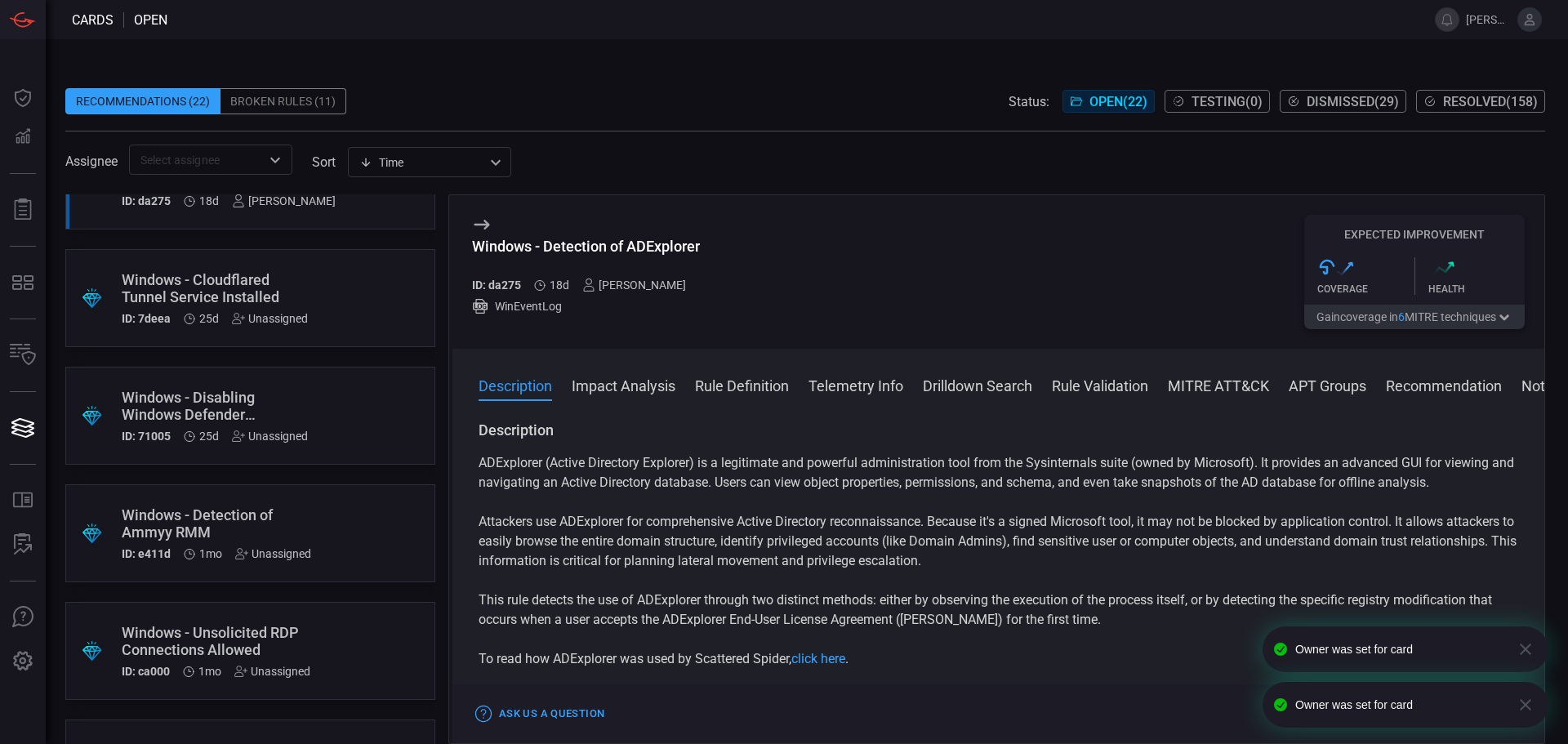
scroll to position [899, 0]
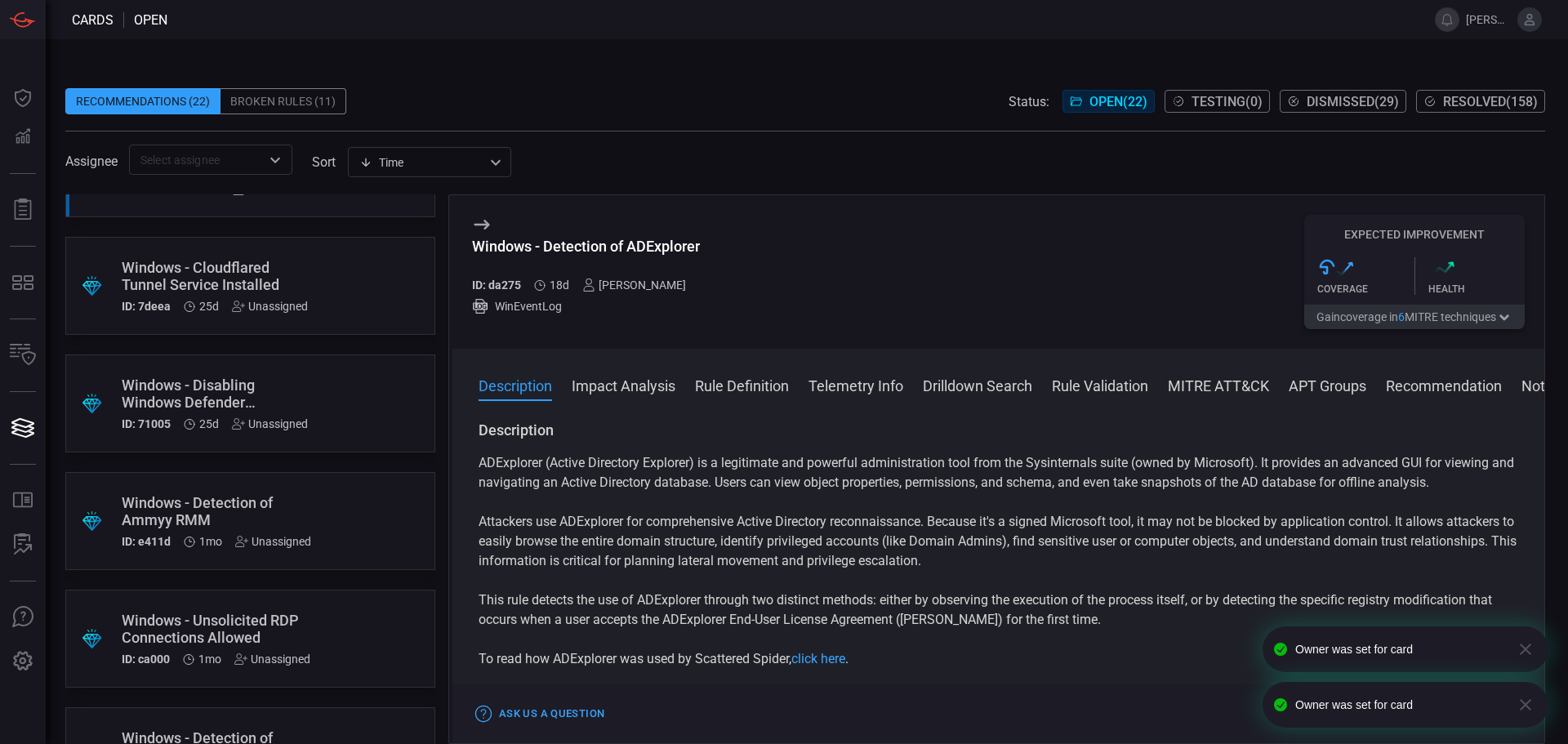
click at [305, 379] on div "Windows - Disabling Windows Defender Notifications" at bounding box center [219, 394] width 195 height 35
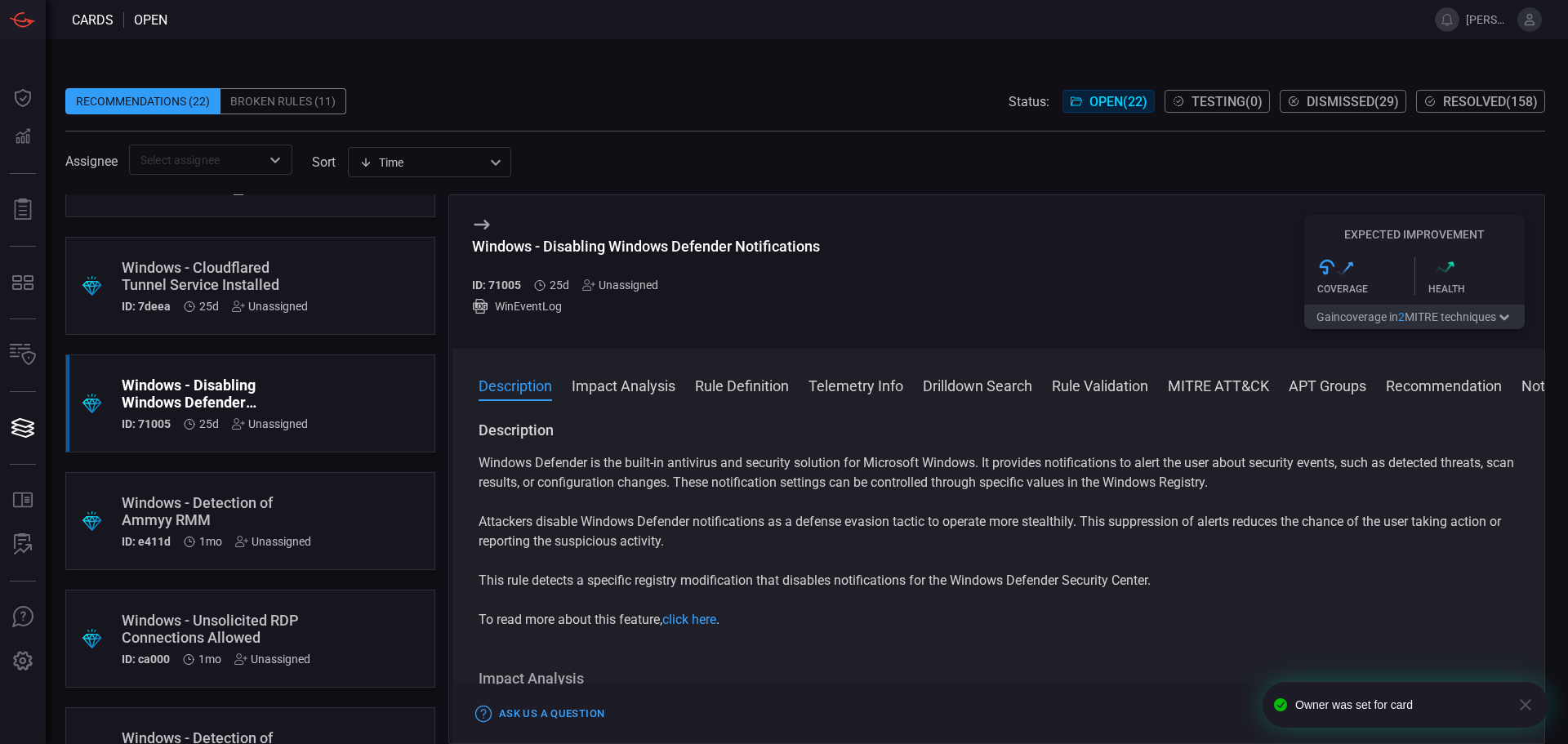
click at [641, 286] on div "Unassigned" at bounding box center [620, 285] width 76 height 13
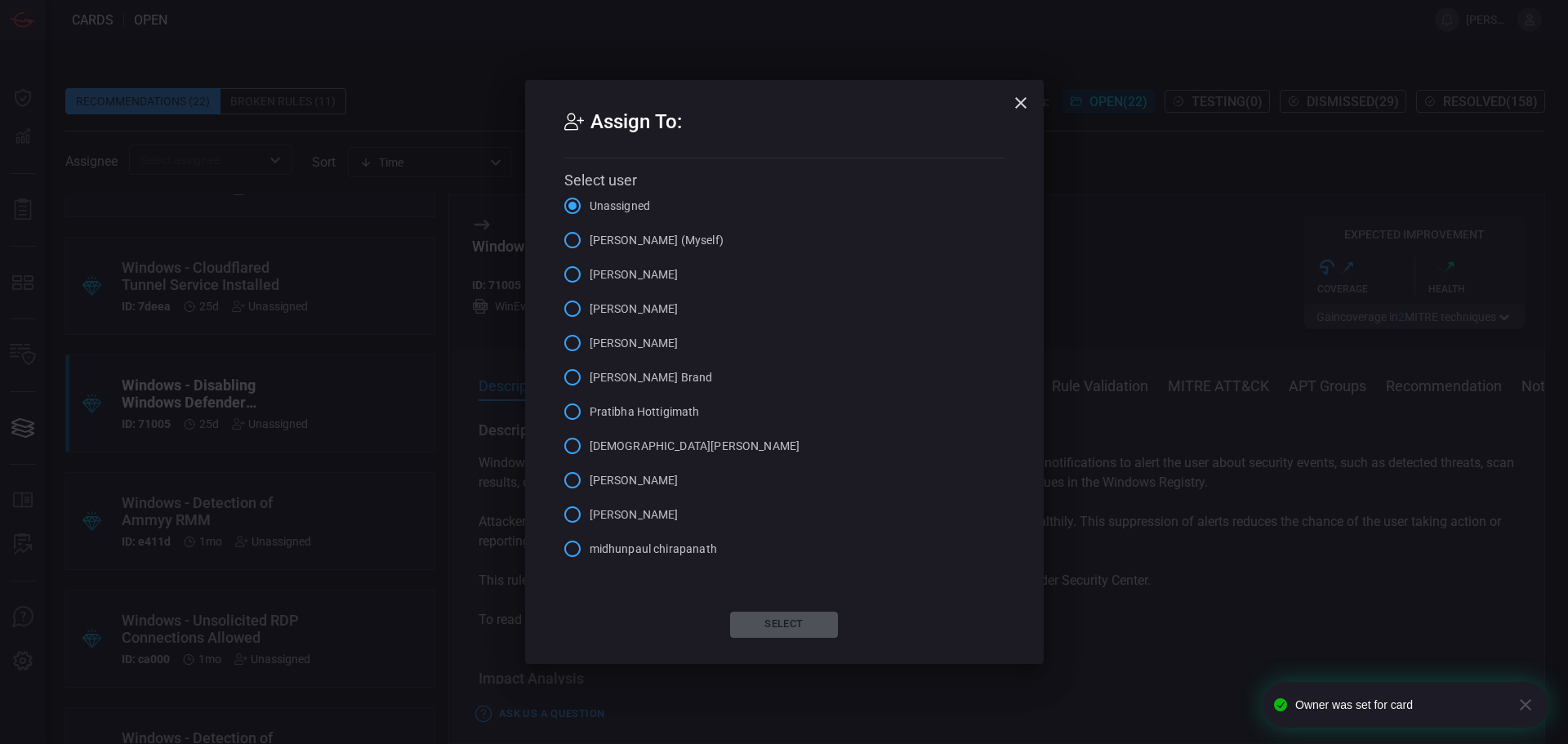
click at [616, 314] on span "[PERSON_NAME]" at bounding box center [634, 309] width 89 height 17
click at [589, 314] on input "[PERSON_NAME]" at bounding box center [573, 309] width 35 height 35
click at [768, 626] on button "Select" at bounding box center [783, 625] width 108 height 26
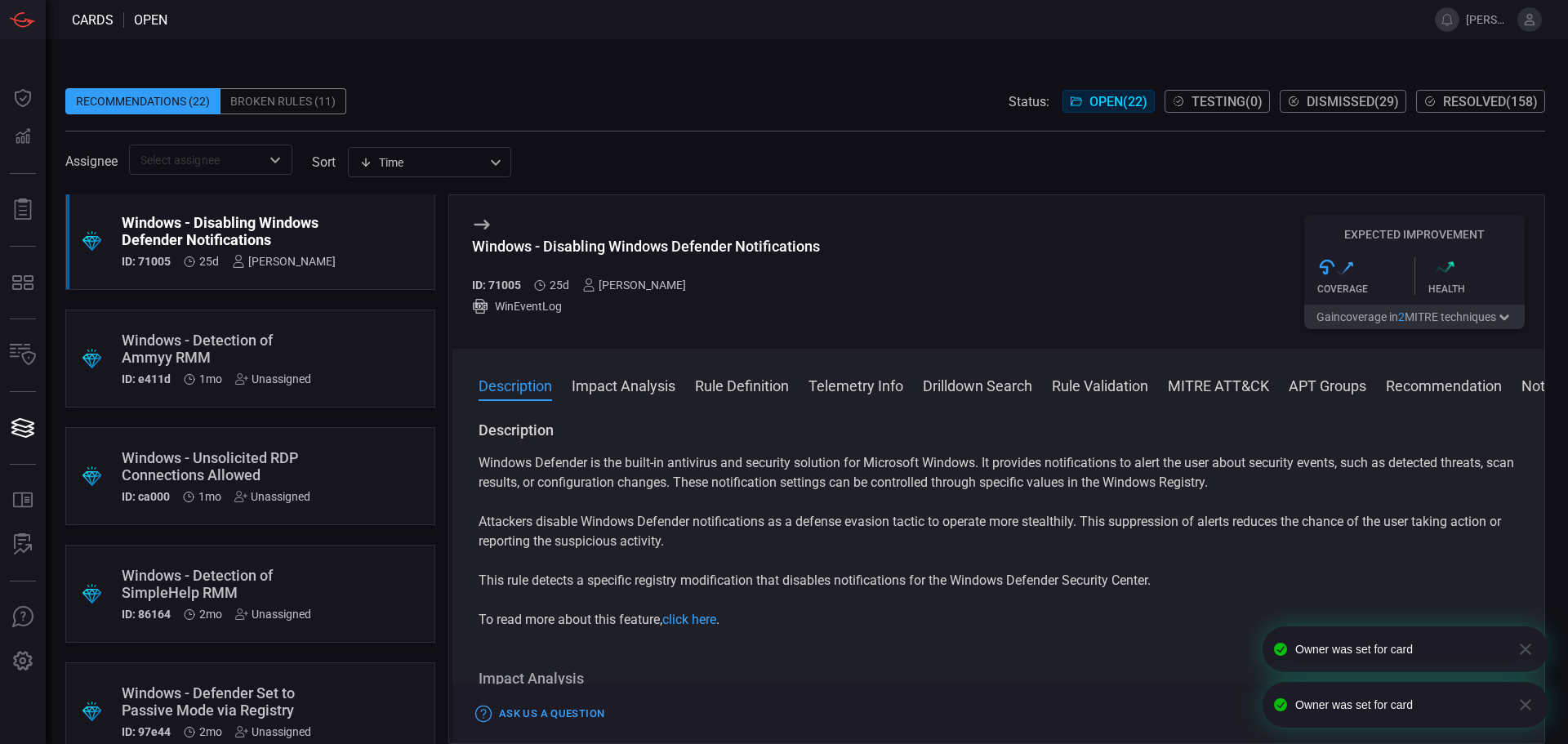
scroll to position [1062, 0]
click at [338, 324] on div ".suggested_cards_icon{fill:url(#suggested_cards_icon);} Windows - Detection of …" at bounding box center [250, 358] width 370 height 98
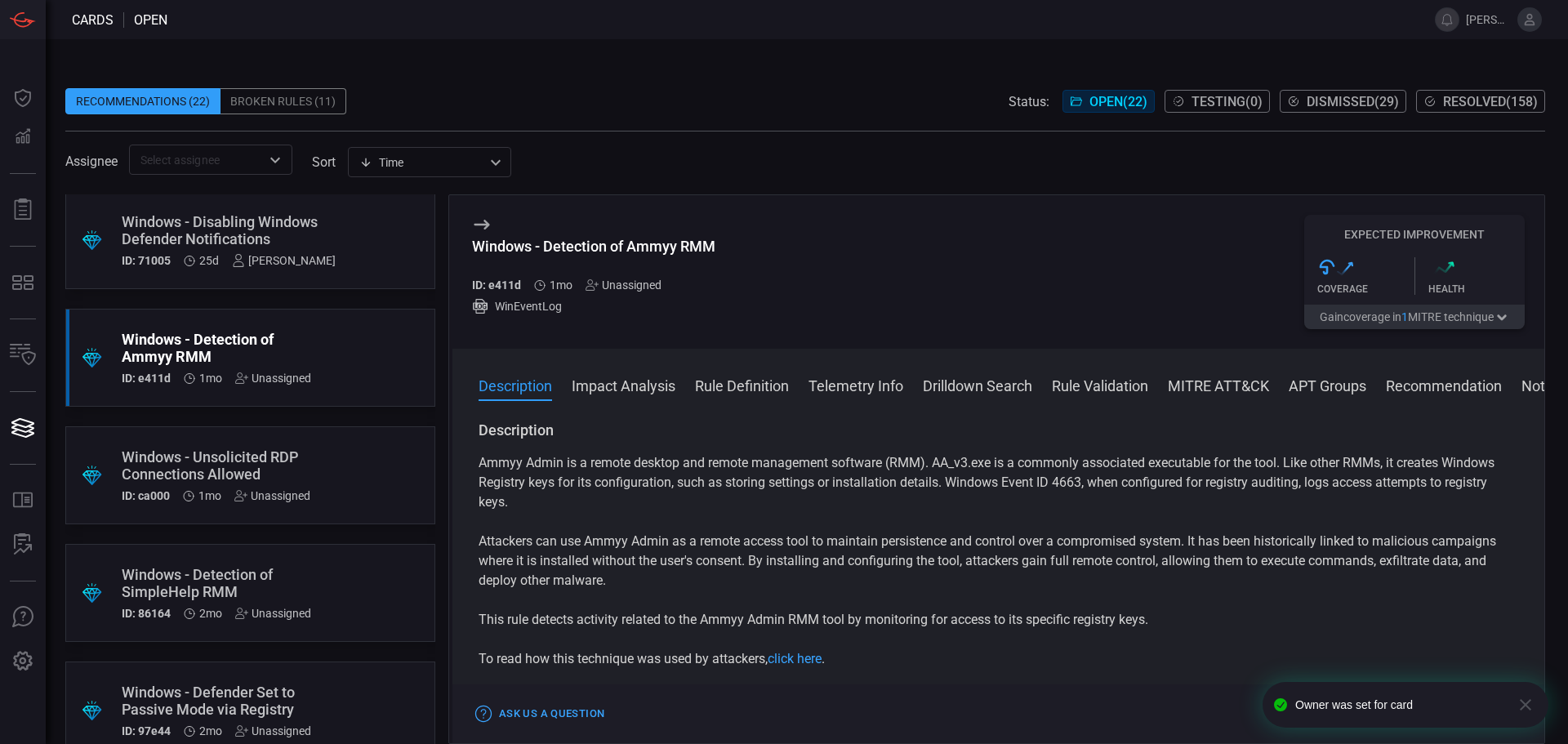
click at [617, 283] on div "Unassigned" at bounding box center [623, 285] width 76 height 13
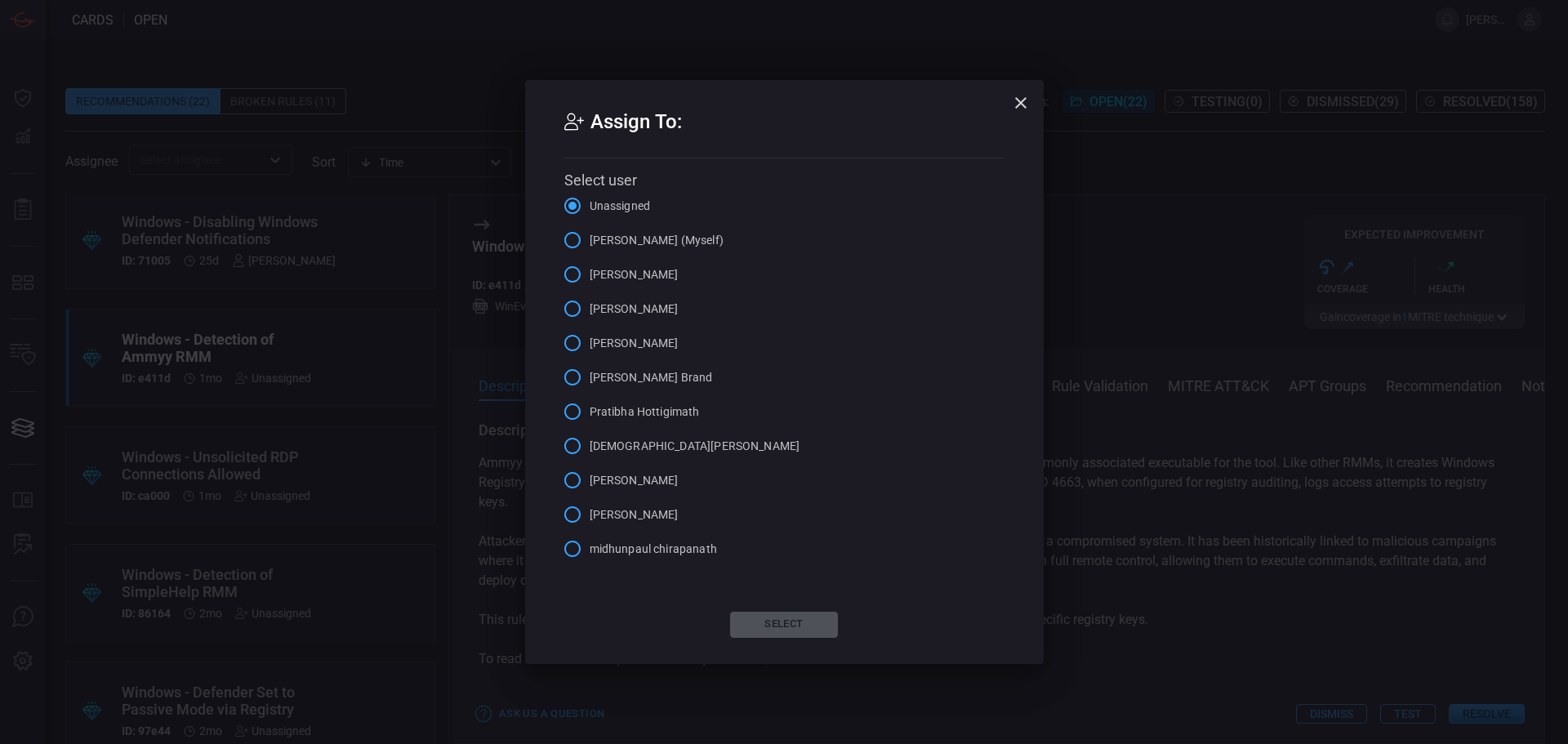
click at [627, 303] on span "[PERSON_NAME]" at bounding box center [634, 309] width 89 height 17
click at [589, 303] on input "[PERSON_NAME]" at bounding box center [573, 309] width 35 height 35
drag, startPoint x: 800, startPoint y: 623, endPoint x: 787, endPoint y: 613, distance: 16.4
click at [800, 622] on button "Select" at bounding box center [783, 625] width 108 height 26
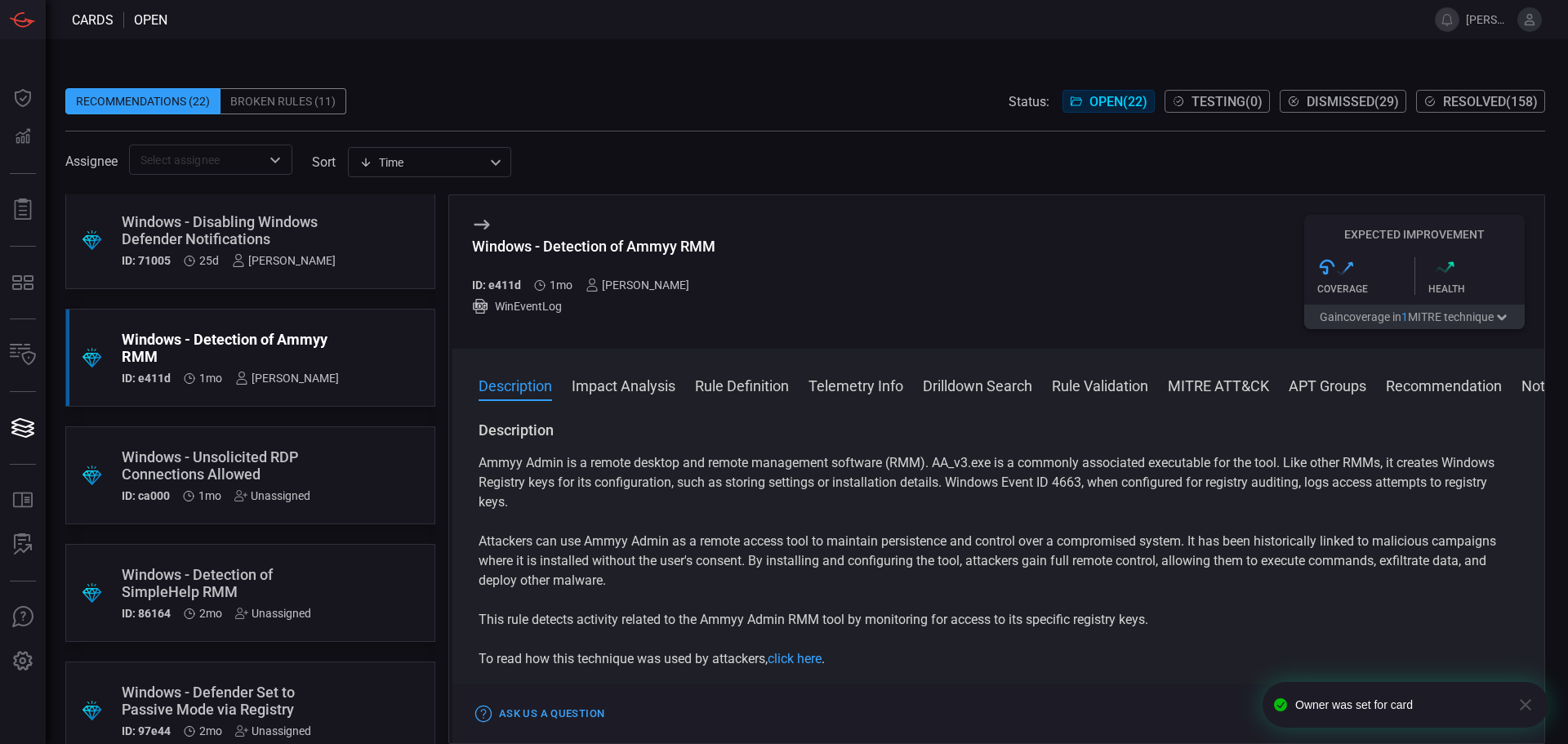
click at [759, 381] on button "Rule Definition" at bounding box center [742, 385] width 94 height 20
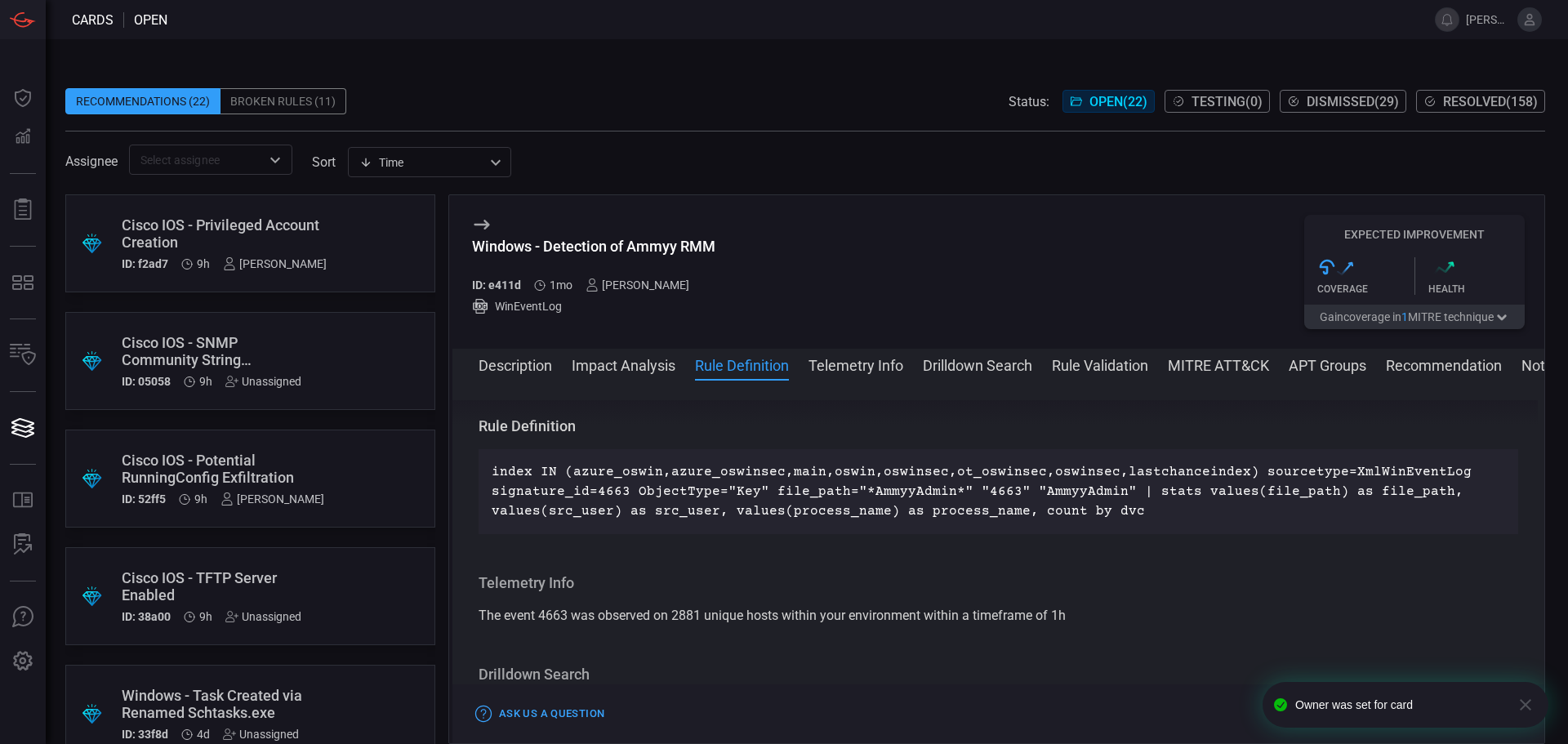
click at [292, 97] on div "Broken Rules (11)" at bounding box center [283, 101] width 126 height 26
